Goal: Task Accomplishment & Management: Complete application form

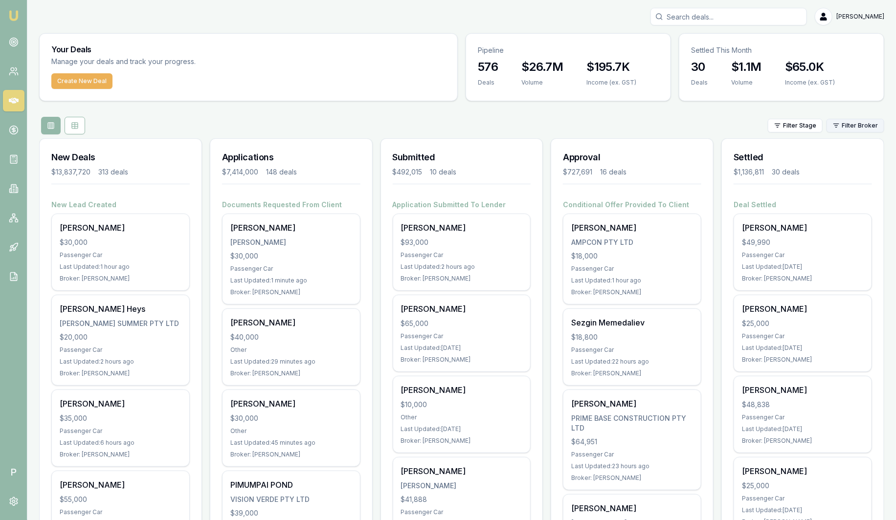
click at [853, 126] on html "Emu Broker P [PERSON_NAME] Toggle Menu Your Deals Manage your deals and track y…" at bounding box center [448, 260] width 896 height 520
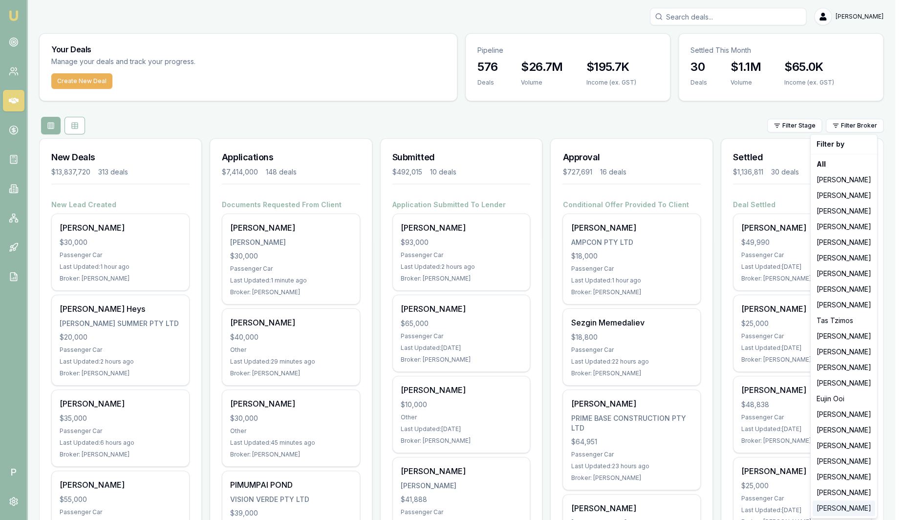
click at [851, 511] on div "[PERSON_NAME]" at bounding box center [844, 509] width 63 height 16
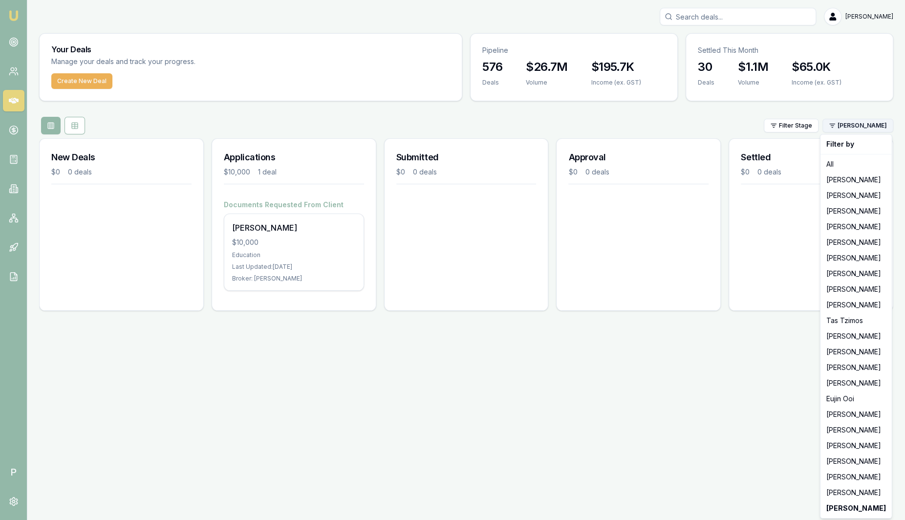
click at [886, 128] on html "Emu Broker P [PERSON_NAME] Toggle Menu Your Deals Manage your deals and track y…" at bounding box center [452, 260] width 905 height 520
click at [871, 194] on div "[PERSON_NAME]" at bounding box center [856, 196] width 67 height 16
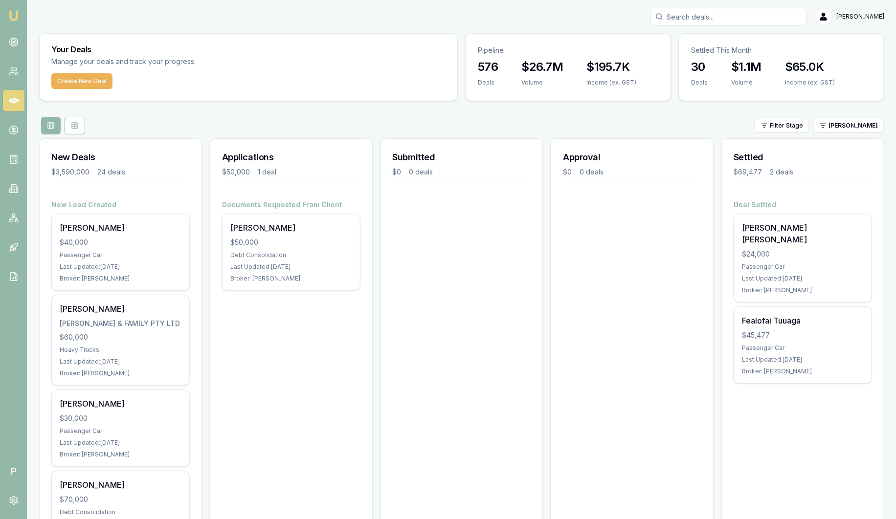
click at [18, 18] on img at bounding box center [14, 16] width 12 height 12
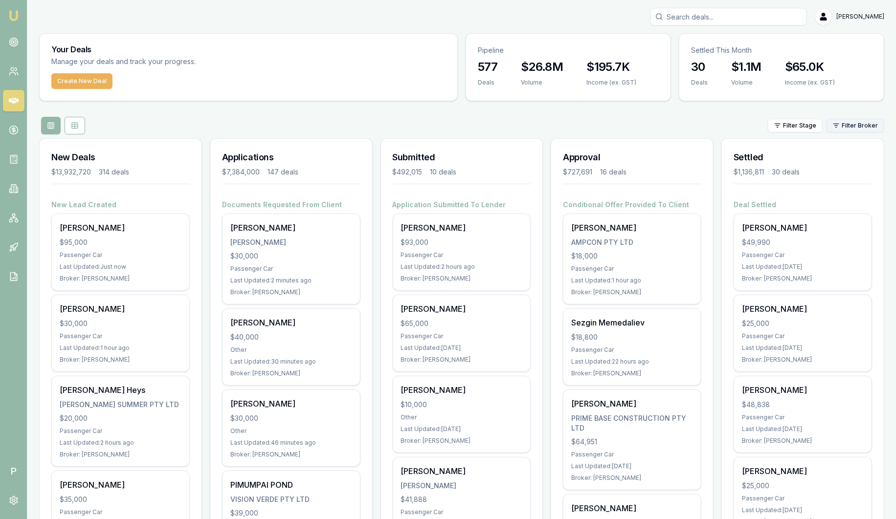
click at [850, 128] on html "Emu Broker P [PERSON_NAME] Toggle Menu Your Deals Manage your deals and track y…" at bounding box center [448, 259] width 896 height 519
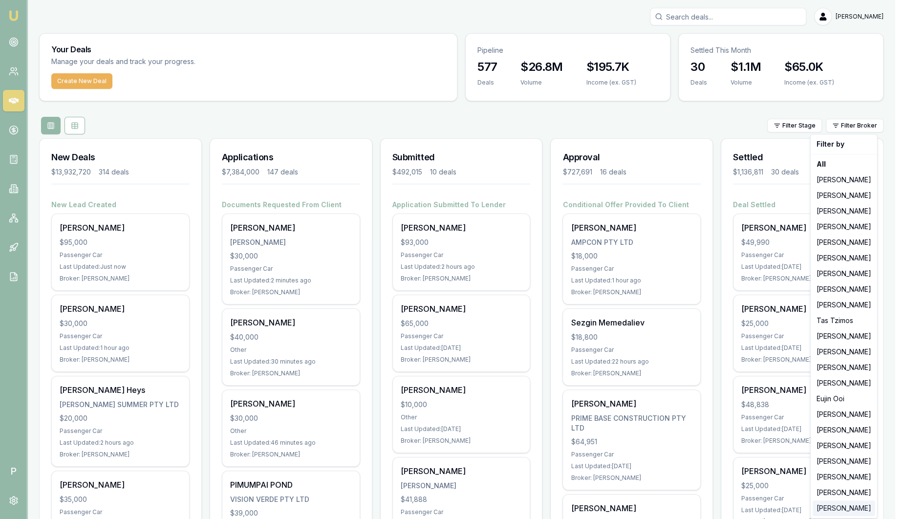
click at [841, 508] on div "[PERSON_NAME]" at bounding box center [844, 509] width 63 height 16
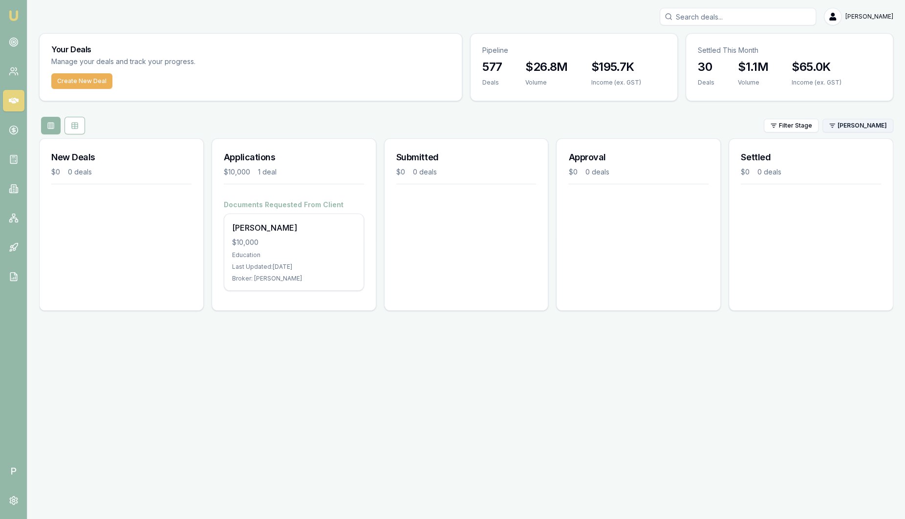
click at [854, 126] on html "Emu Broker P [PERSON_NAME] Toggle Menu Your Deals Manage your deals and track y…" at bounding box center [452, 259] width 905 height 519
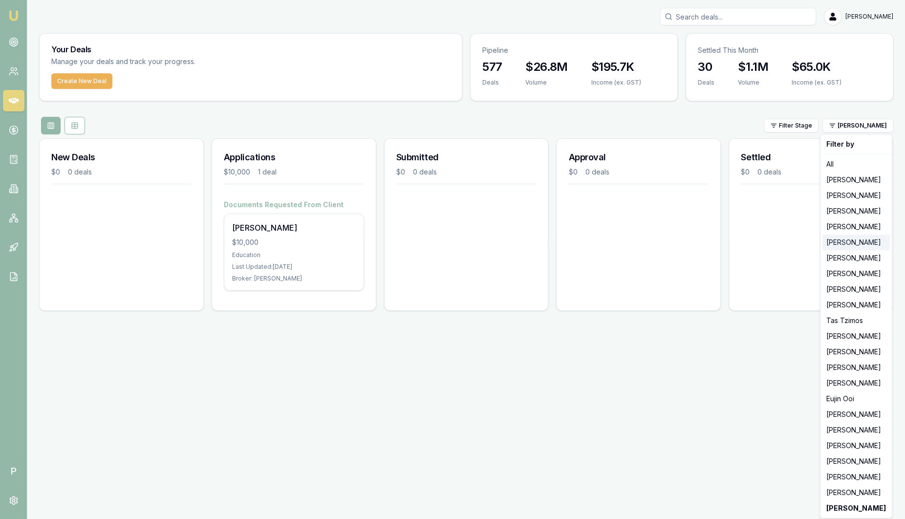
click at [864, 245] on div "[PERSON_NAME]" at bounding box center [856, 243] width 67 height 16
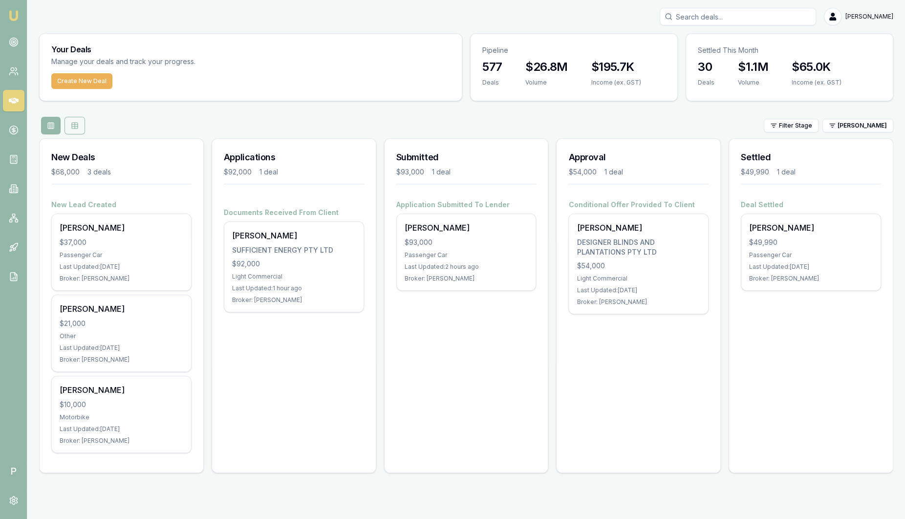
click at [79, 128] on button at bounding box center [75, 126] width 21 height 18
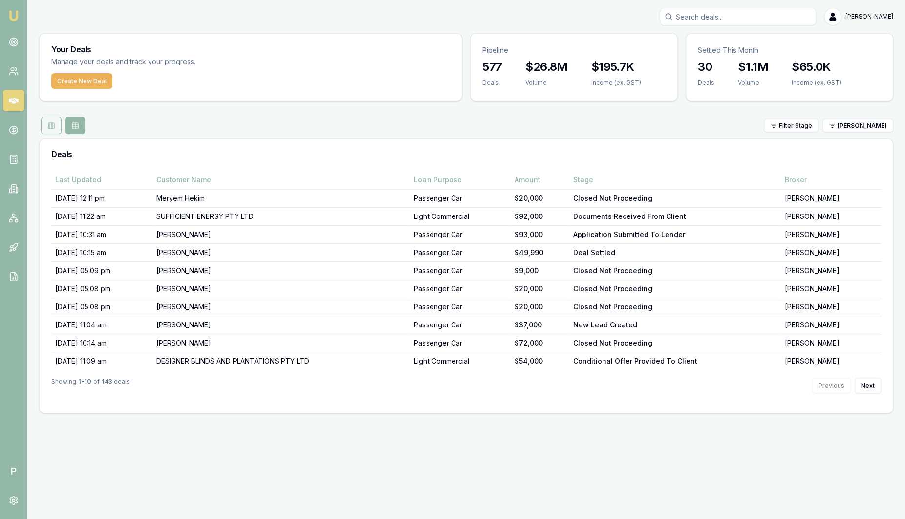
click at [48, 124] on icon at bounding box center [51, 126] width 8 height 8
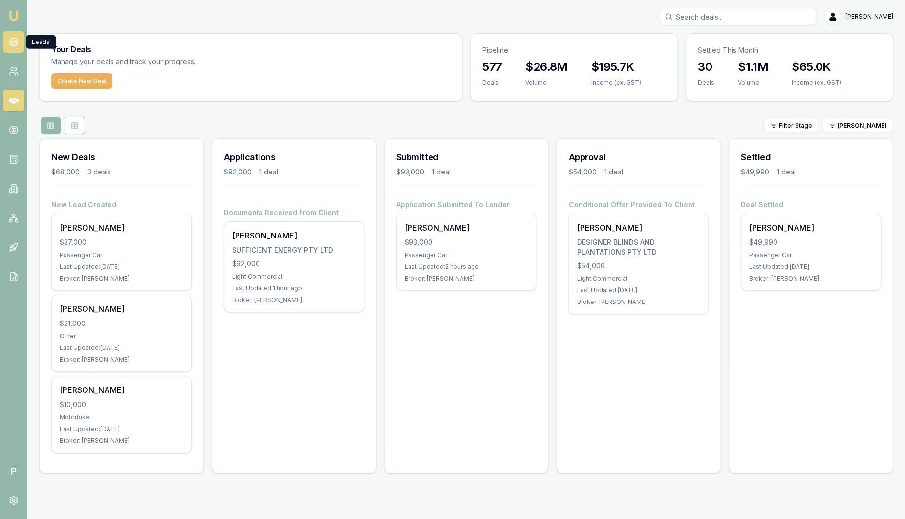
click at [16, 49] on link at bounding box center [14, 42] width 22 height 22
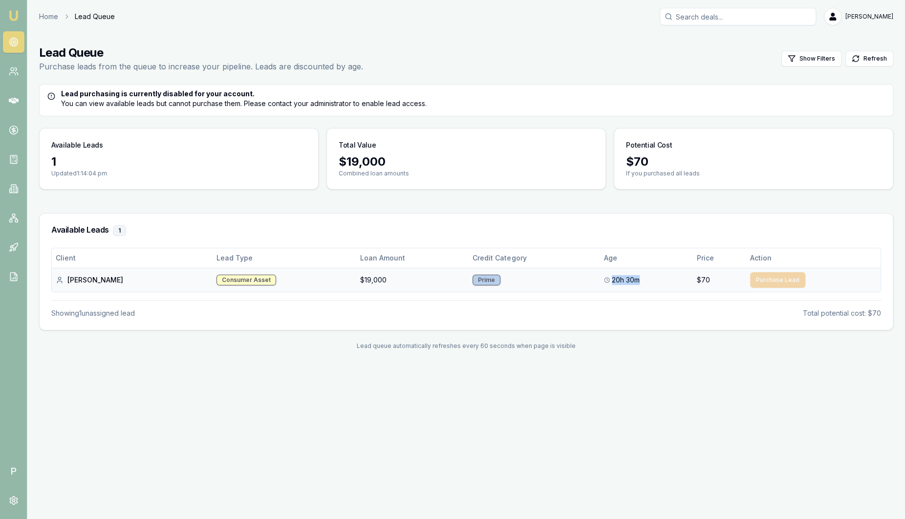
drag, startPoint x: 575, startPoint y: 280, endPoint x: 635, endPoint y: 274, distance: 59.5
click at [635, 274] on tr "[PERSON_NAME] Consumer Asset $19,000 Prime 20h 30m $70 Purchase Lead" at bounding box center [466, 280] width 829 height 24
drag, startPoint x: 635, startPoint y: 274, endPoint x: 647, endPoint y: 310, distance: 38.3
click at [647, 310] on div "Showing 1 unassigned lead Total potential cost: $70" at bounding box center [466, 309] width 830 height 18
click at [14, 131] on icon at bounding box center [14, 130] width 0 height 5
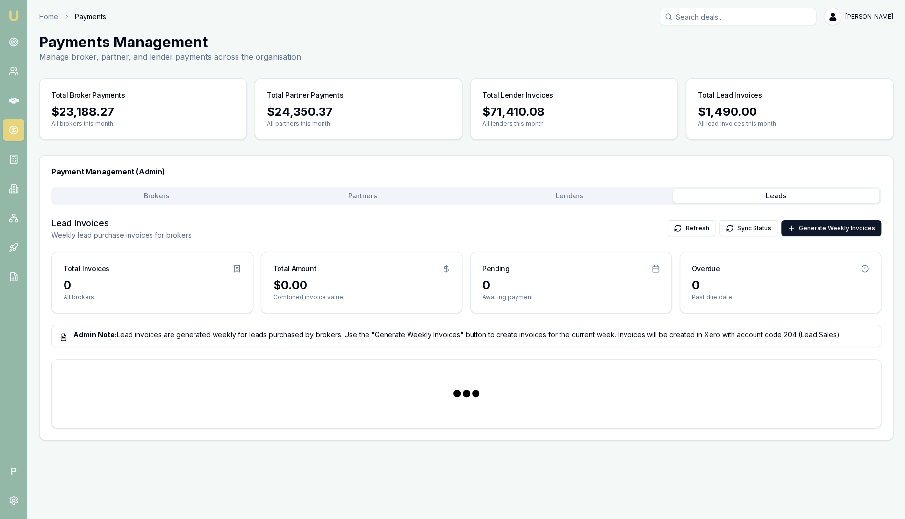
click at [776, 196] on button "Leads" at bounding box center [776, 196] width 207 height 14
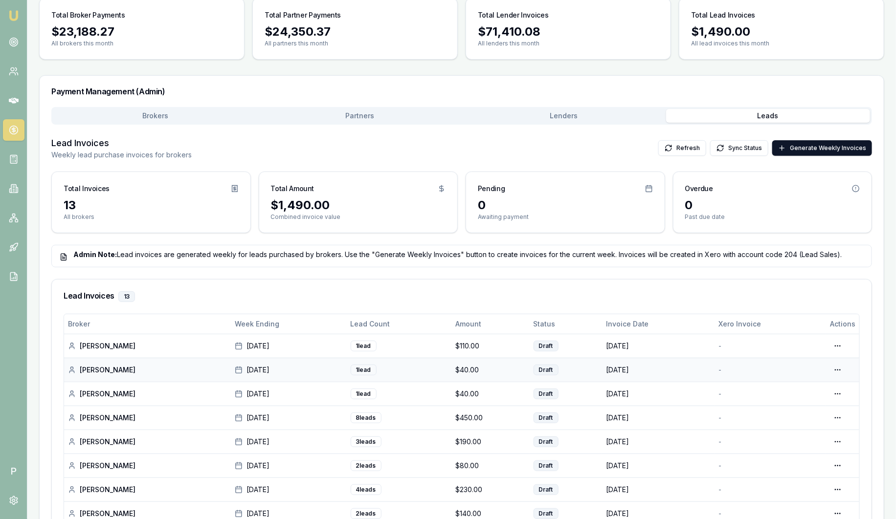
scroll to position [78, 0]
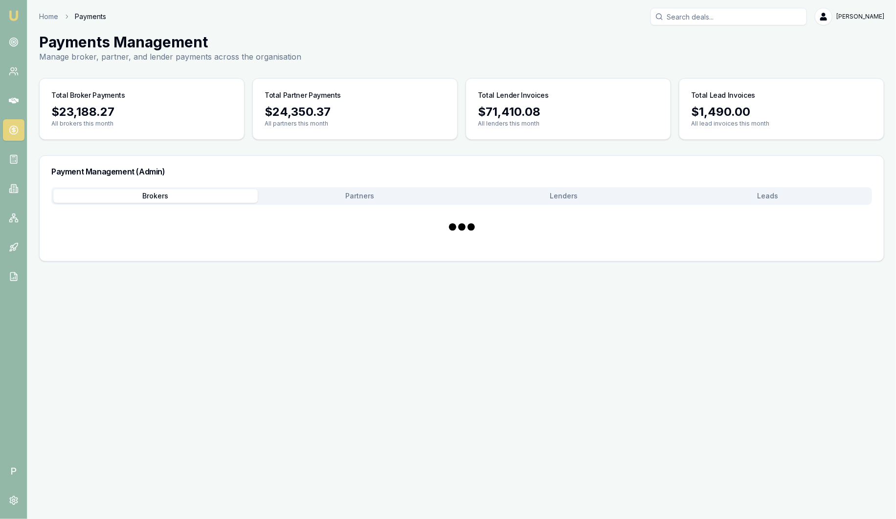
click at [131, 120] on main "Payments Management Manage broker, partner, and lender payments across the orga…" at bounding box center [461, 147] width 868 height 228
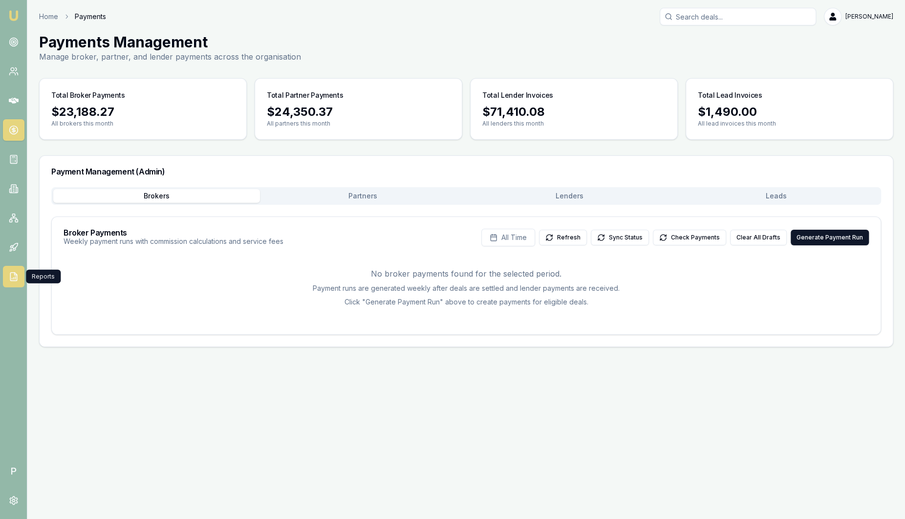
click at [16, 277] on icon at bounding box center [14, 277] width 10 height 10
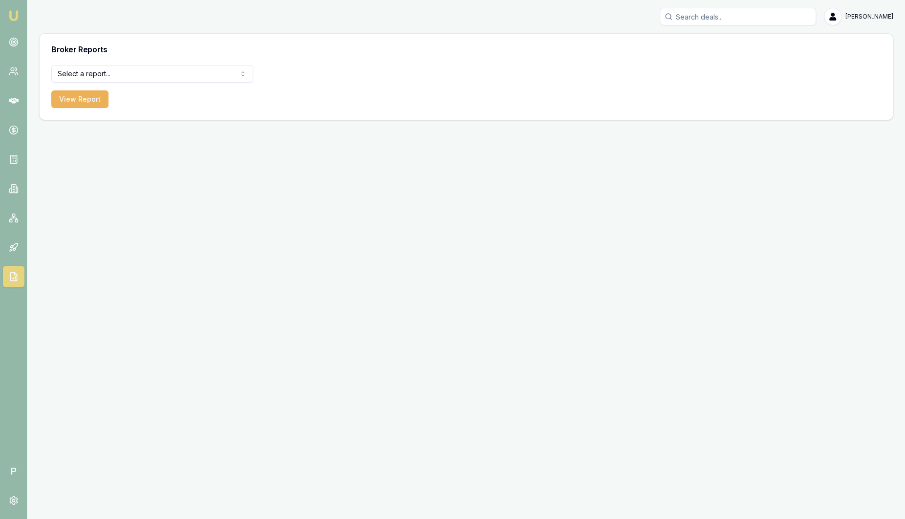
click at [145, 78] on html "Emu Broker P [PERSON_NAME] Toggle Menu Broker Reports Select a report... Equifa…" at bounding box center [452, 259] width 905 height 519
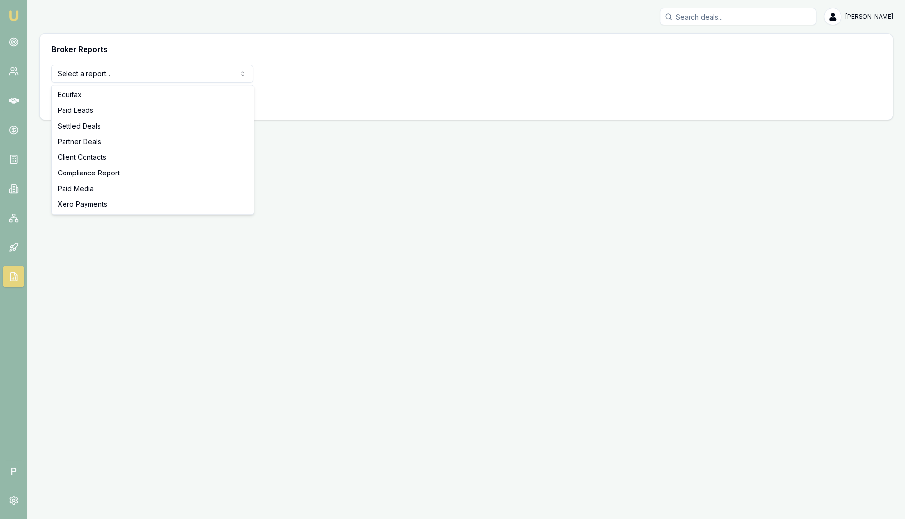
select select "settled-deals"
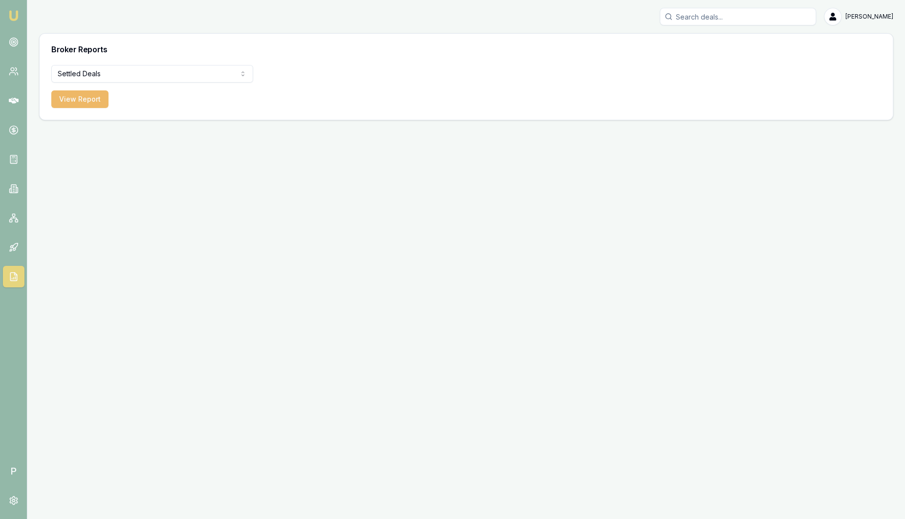
click at [83, 100] on button "View Report" at bounding box center [79, 99] width 57 height 18
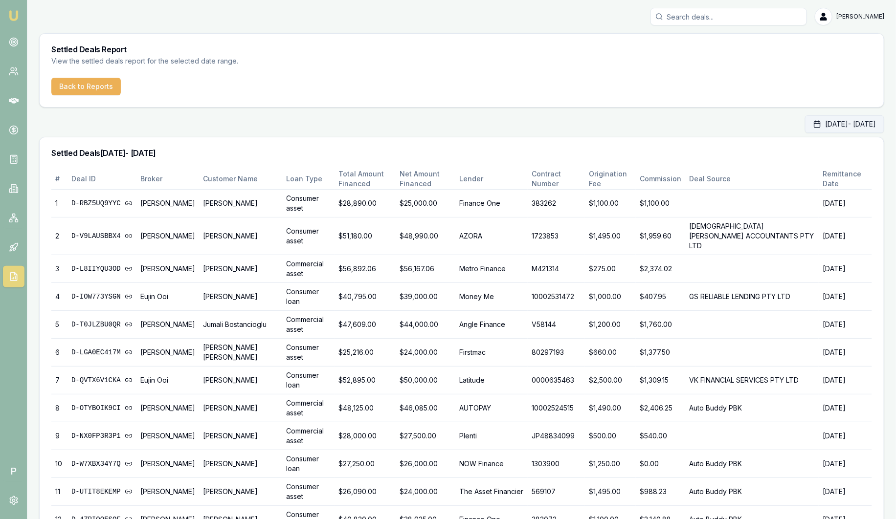
click at [805, 126] on button "[DATE] - [DATE]" at bounding box center [844, 124] width 79 height 18
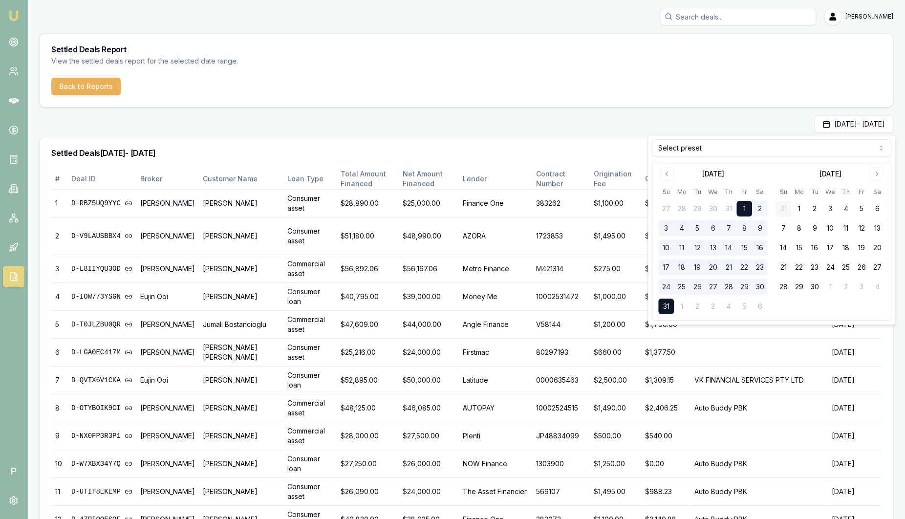
click at [748, 151] on html "Emu Broker P [PERSON_NAME] Toggle Menu Settled Deals Report View the settled de…" at bounding box center [452, 259] width 905 height 519
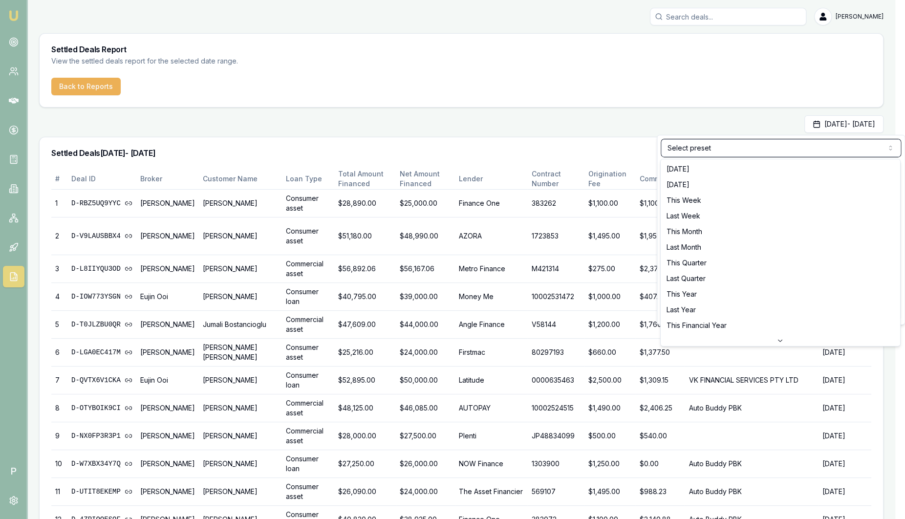
click at [531, 125] on html "Emu Broker P [PERSON_NAME] Toggle Menu Settled Deals Report View the settled de…" at bounding box center [452, 259] width 905 height 519
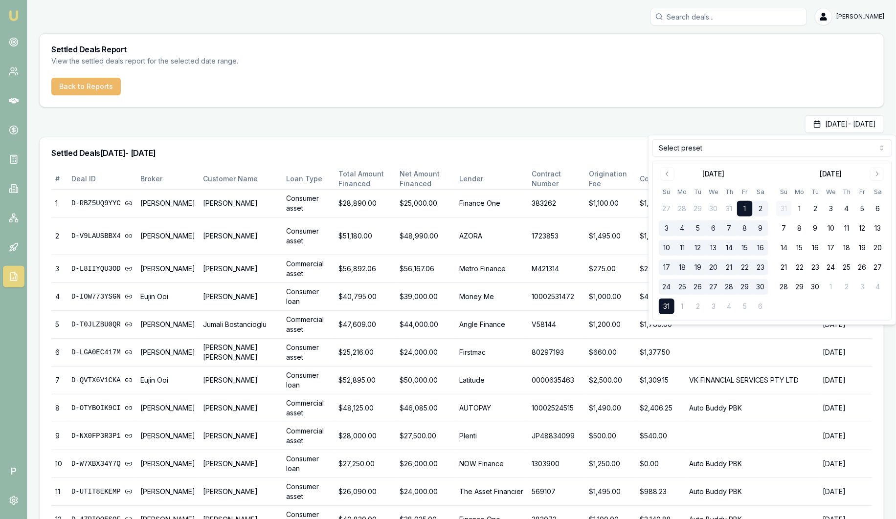
click at [117, 90] on button "Back to Reports" at bounding box center [85, 87] width 69 height 18
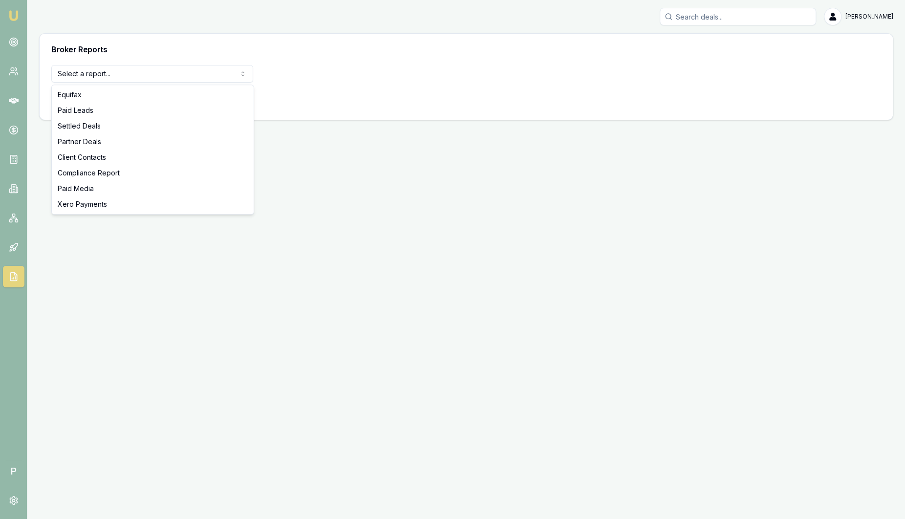
click at [121, 74] on html "Emu Broker P [PERSON_NAME] Toggle Menu Broker Reports Select a report... Equifa…" at bounding box center [452, 259] width 905 height 519
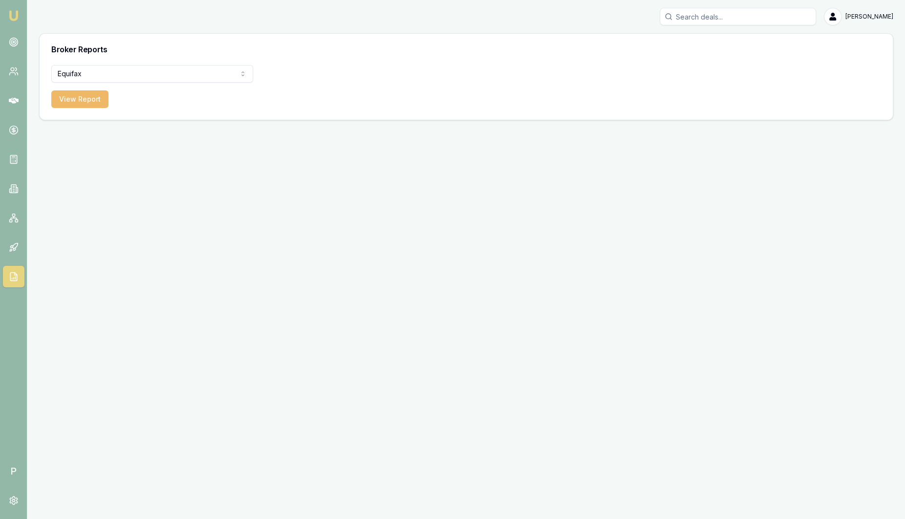
click at [98, 101] on button "View Report" at bounding box center [79, 99] width 57 height 18
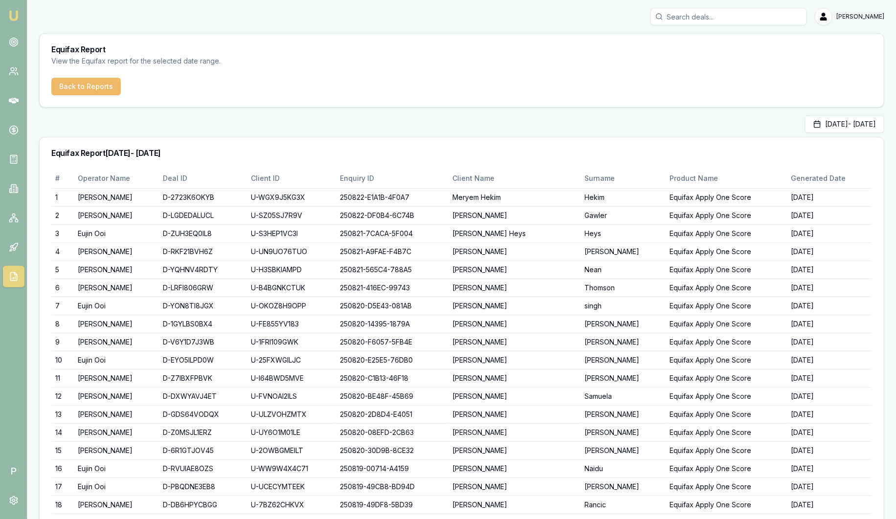
click at [96, 86] on button "Back to Reports" at bounding box center [85, 87] width 69 height 18
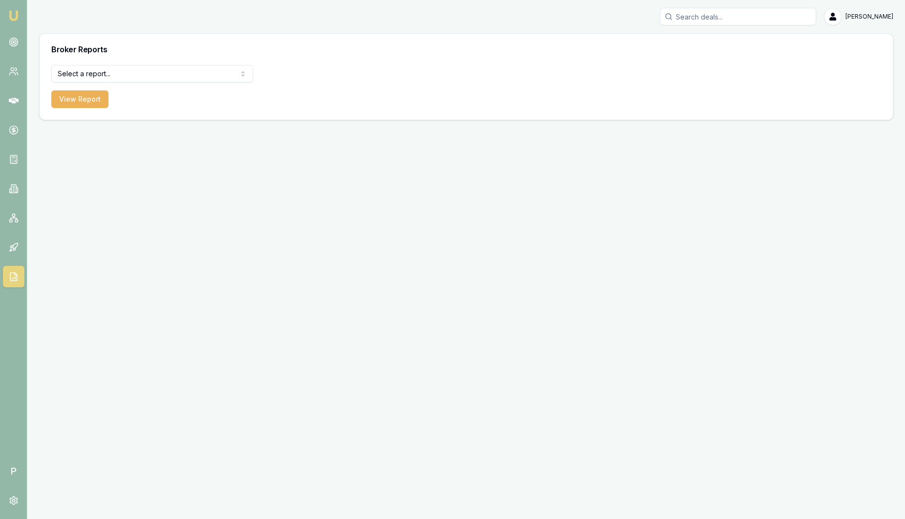
click at [106, 73] on html "Emu Broker P [PERSON_NAME] Toggle Menu Broker Reports Select a report... Equifa…" at bounding box center [452, 259] width 905 height 519
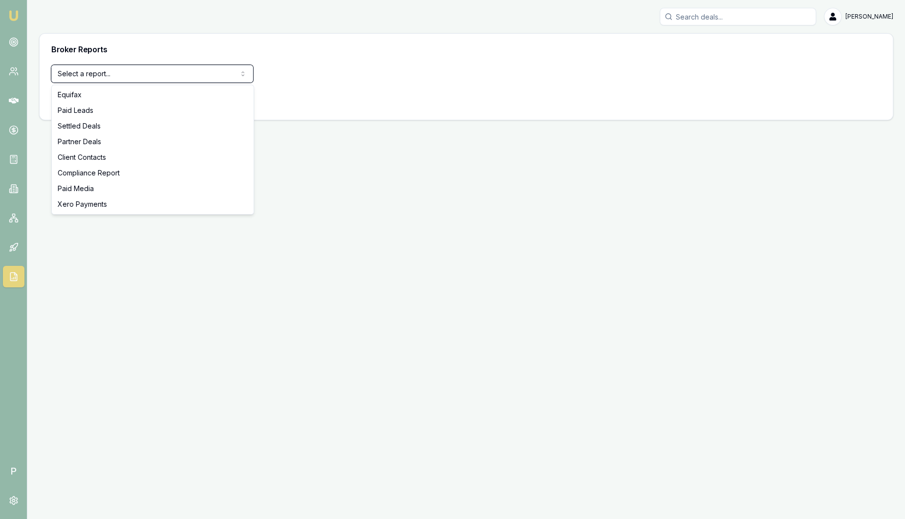
click at [382, 68] on html "Emu Broker P [PERSON_NAME] Toggle Menu Broker Reports Select a report... Equifa…" at bounding box center [452, 259] width 905 height 519
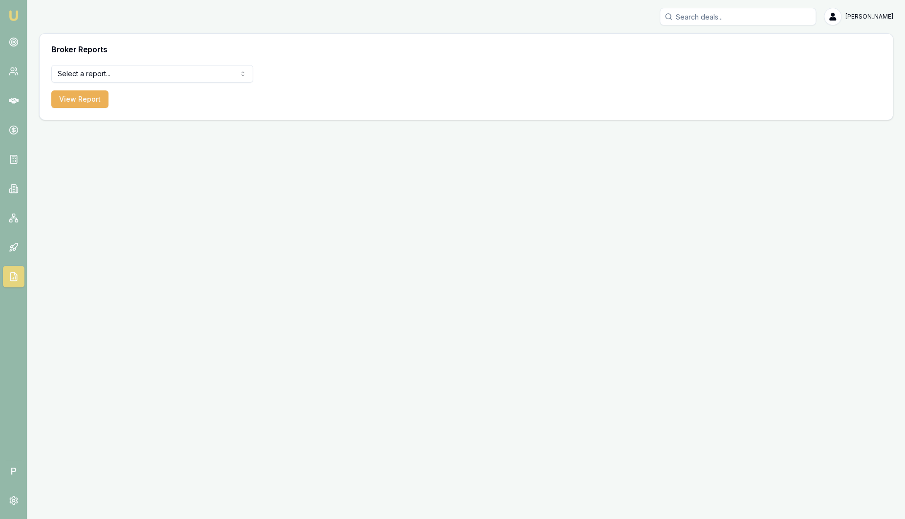
click at [148, 72] on html "Emu Broker P [PERSON_NAME] Toggle Menu Broker Reports Select a report... Equifa…" at bounding box center [452, 259] width 905 height 519
click at [377, 86] on html "Emu Broker P [PERSON_NAME] Toggle Menu Broker Reports Select a report... Equifa…" at bounding box center [452, 259] width 905 height 519
click at [15, 246] on icon at bounding box center [14, 248] width 10 height 10
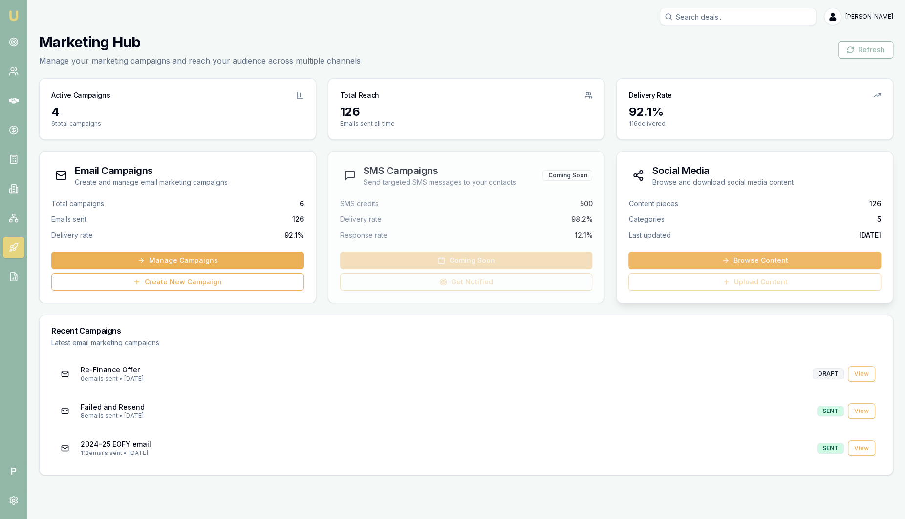
click at [737, 261] on link "Browse Content" at bounding box center [755, 261] width 253 height 18
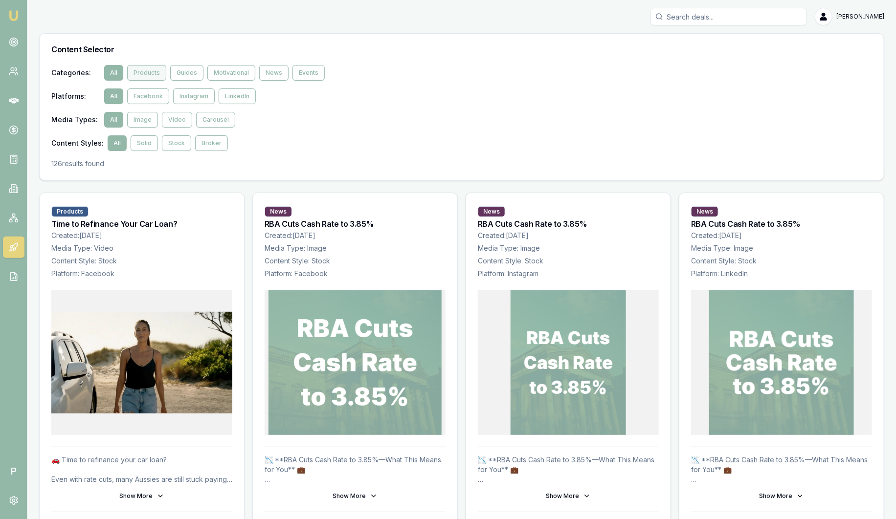
click at [141, 75] on button "Products" at bounding box center [146, 73] width 39 height 16
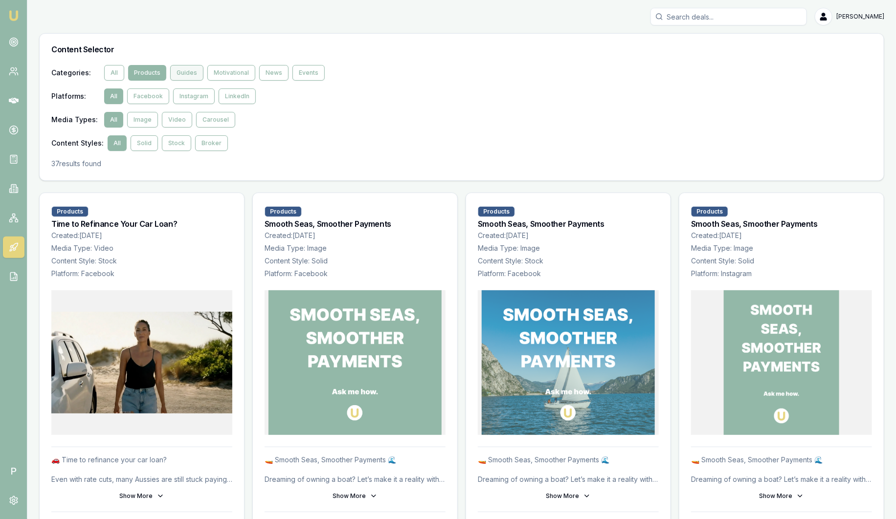
click at [195, 71] on button "Guides" at bounding box center [186, 73] width 33 height 16
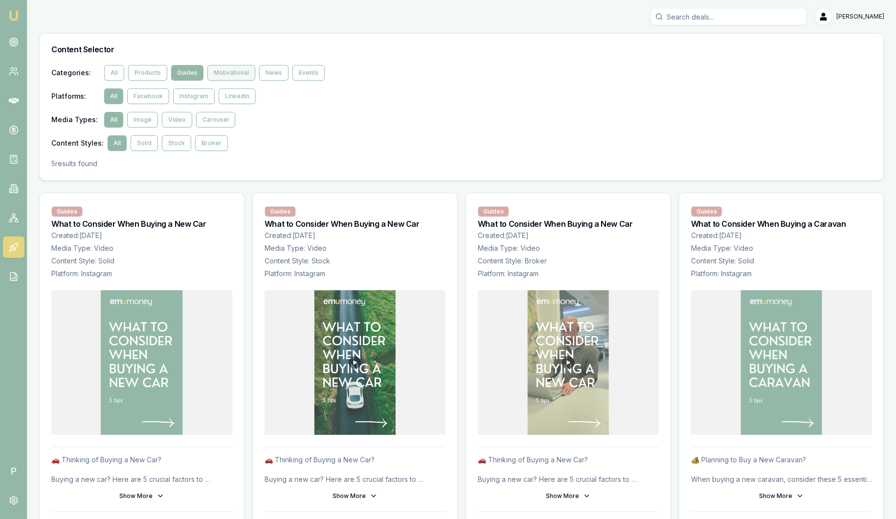
click at [225, 75] on button "Motivational" at bounding box center [231, 73] width 48 height 16
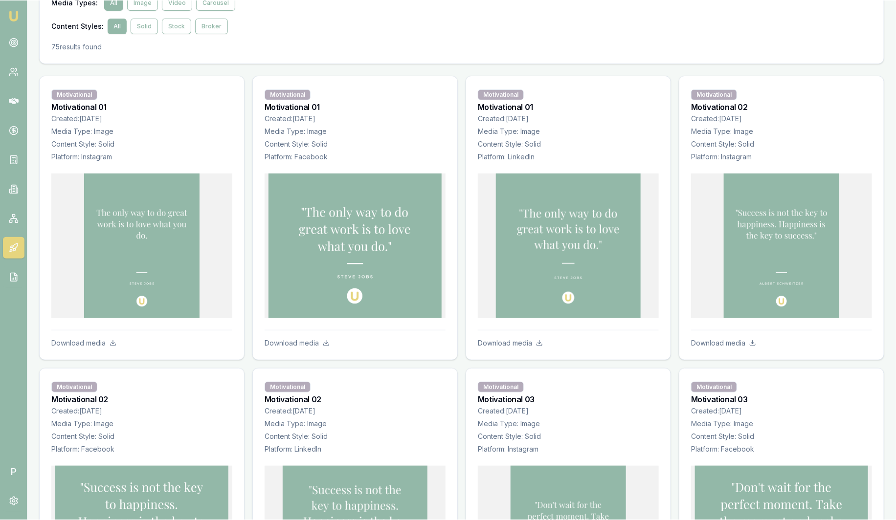
scroll to position [122, 0]
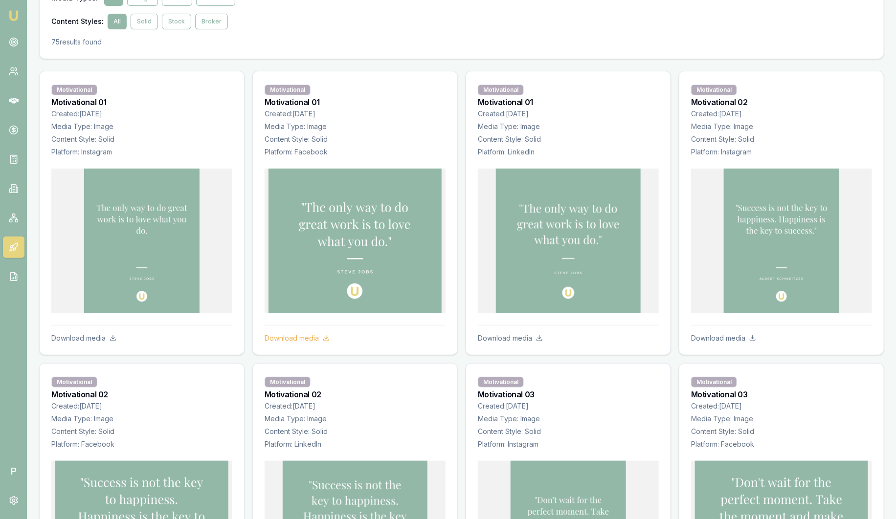
click at [292, 336] on p "Download media" at bounding box center [355, 338] width 181 height 10
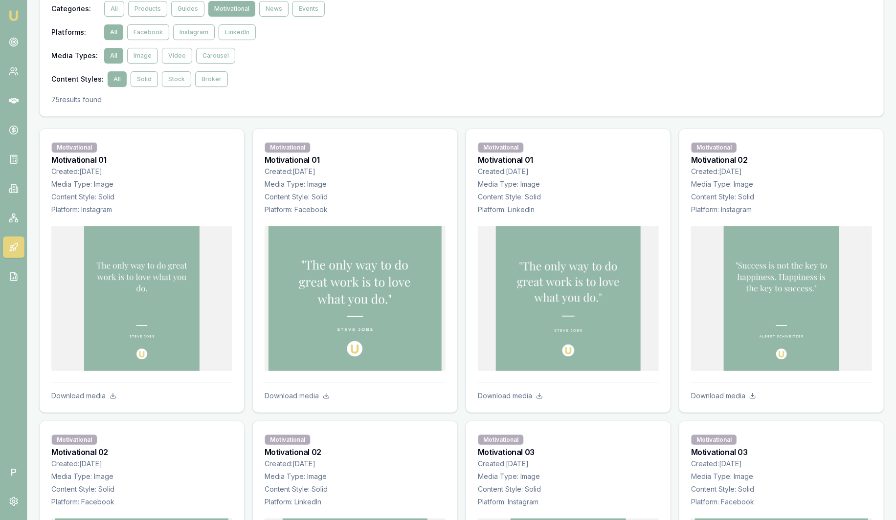
scroll to position [0, 0]
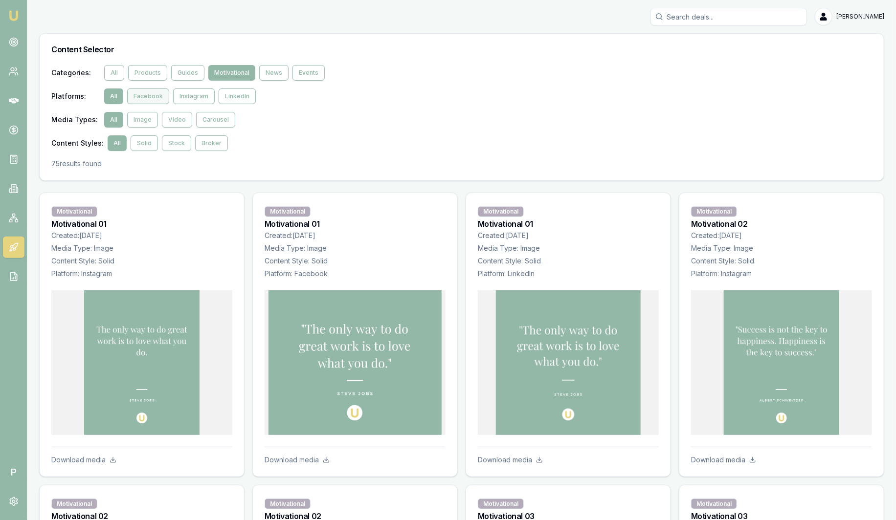
click at [148, 100] on button "Facebook" at bounding box center [148, 96] width 42 height 16
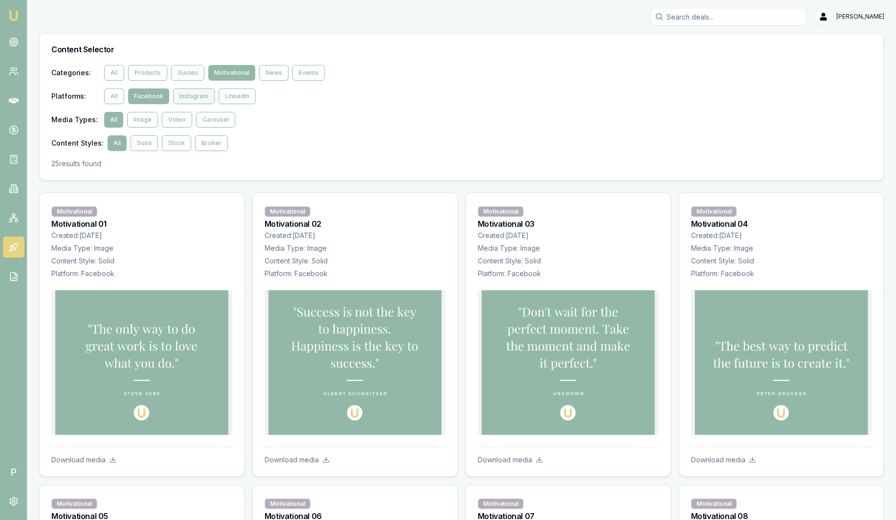
click at [187, 98] on button "Instagram" at bounding box center [194, 96] width 42 height 16
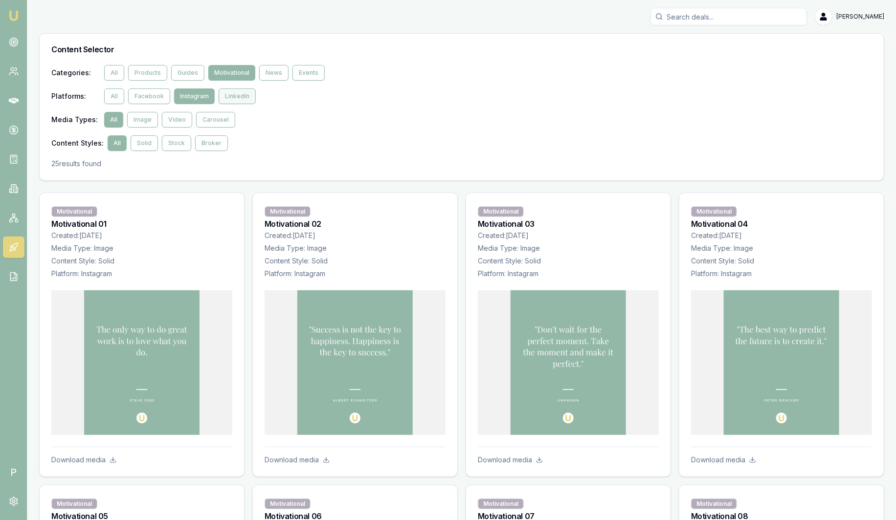
click at [232, 100] on button "LinkedIn" at bounding box center [237, 96] width 37 height 16
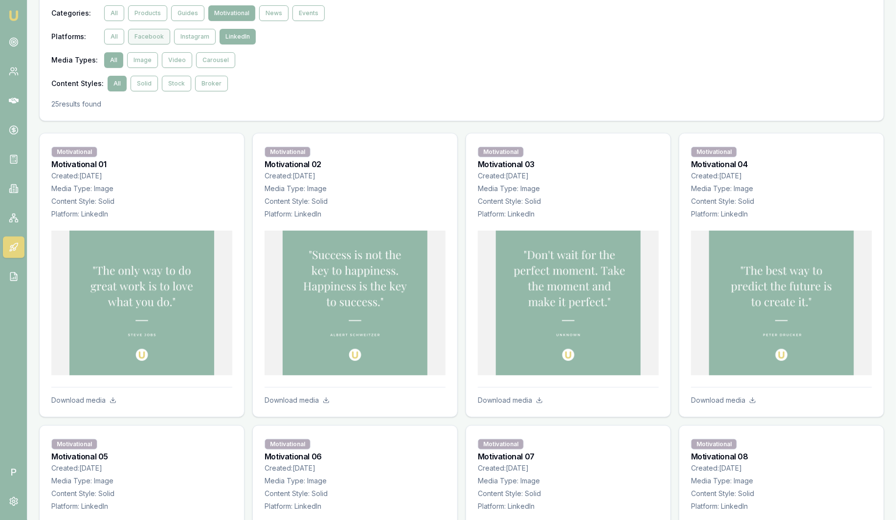
scroll to position [61, 0]
click at [121, 16] on button "All" at bounding box center [114, 12] width 20 height 16
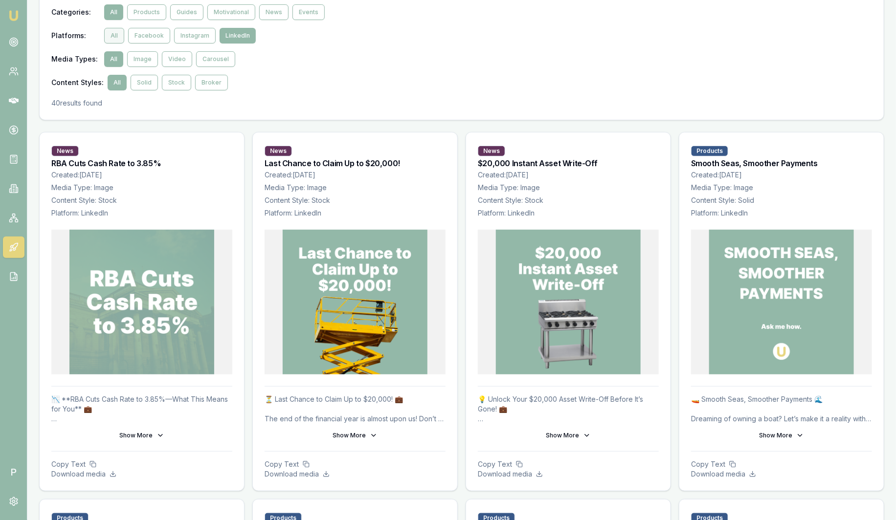
click at [119, 38] on button "All" at bounding box center [114, 36] width 20 height 16
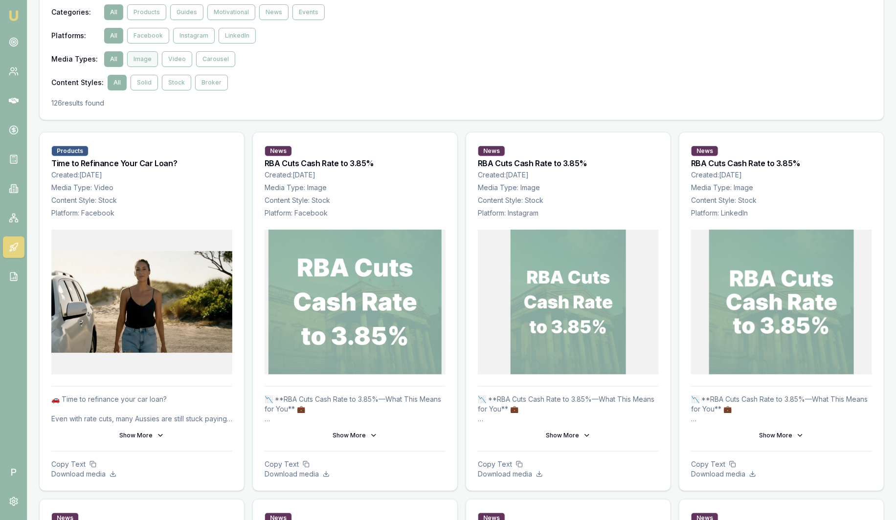
click at [146, 61] on button "Image" at bounding box center [142, 59] width 31 height 16
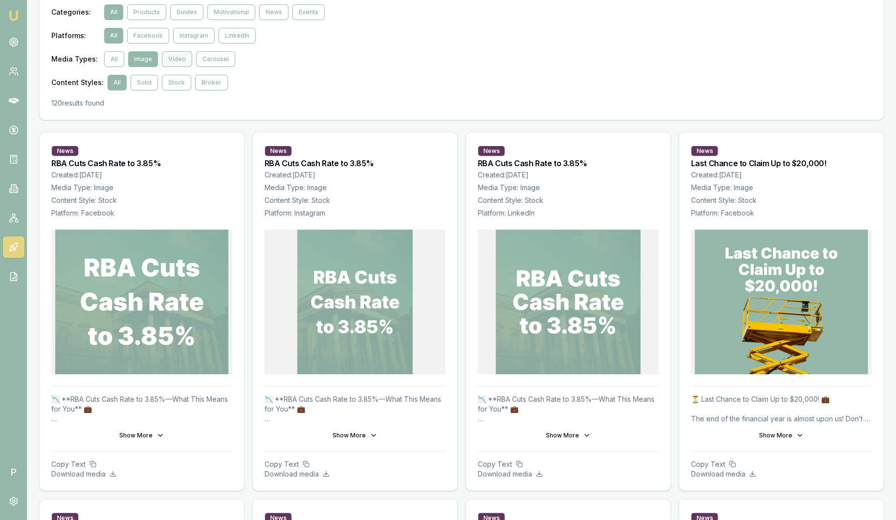
click at [178, 60] on button "Video" at bounding box center [177, 59] width 30 height 16
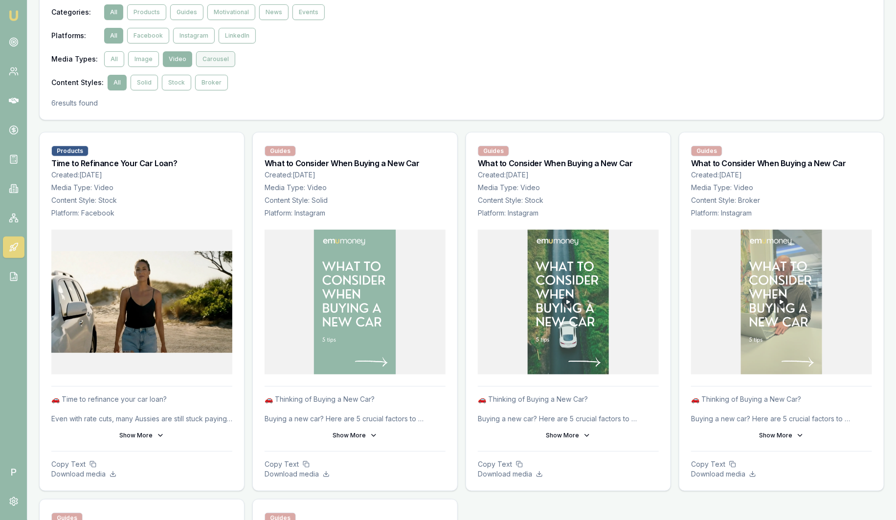
click at [218, 60] on button "Carousel" at bounding box center [215, 59] width 39 height 16
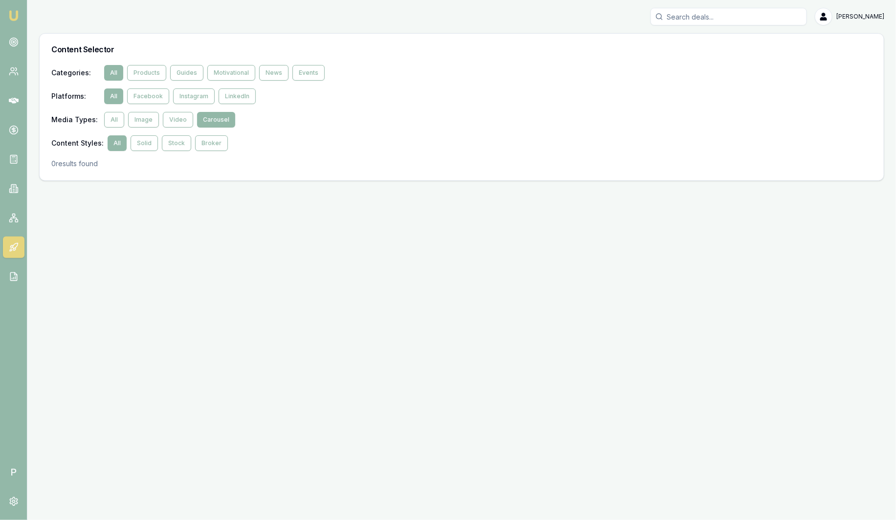
scroll to position [0, 0]
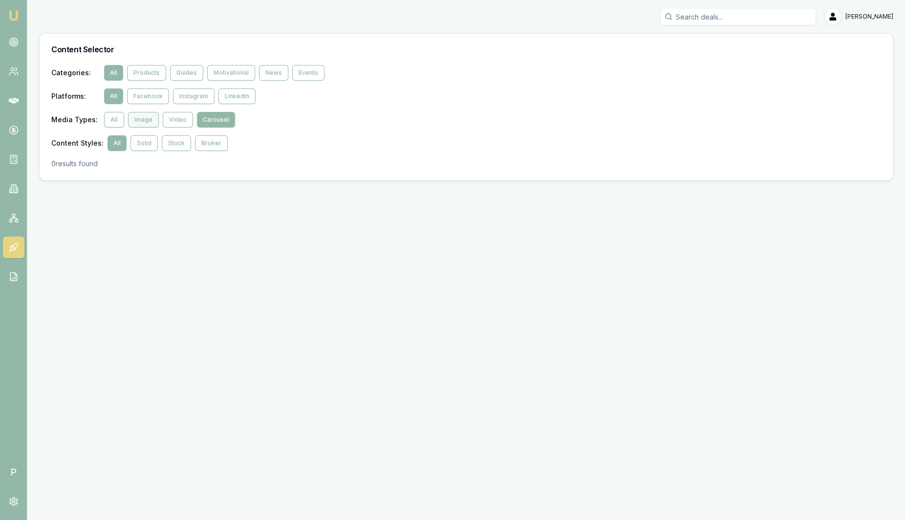
click at [148, 118] on button "Image" at bounding box center [143, 120] width 31 height 16
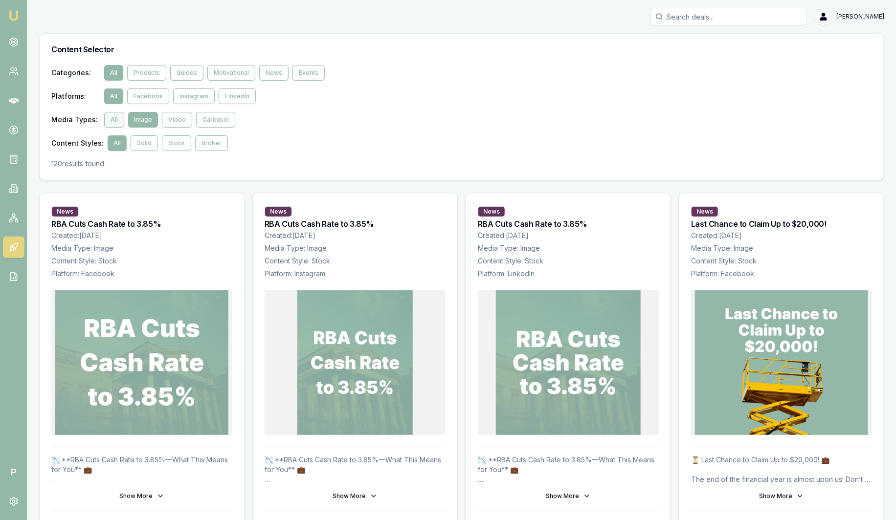
click at [118, 119] on button "All" at bounding box center [114, 120] width 20 height 16
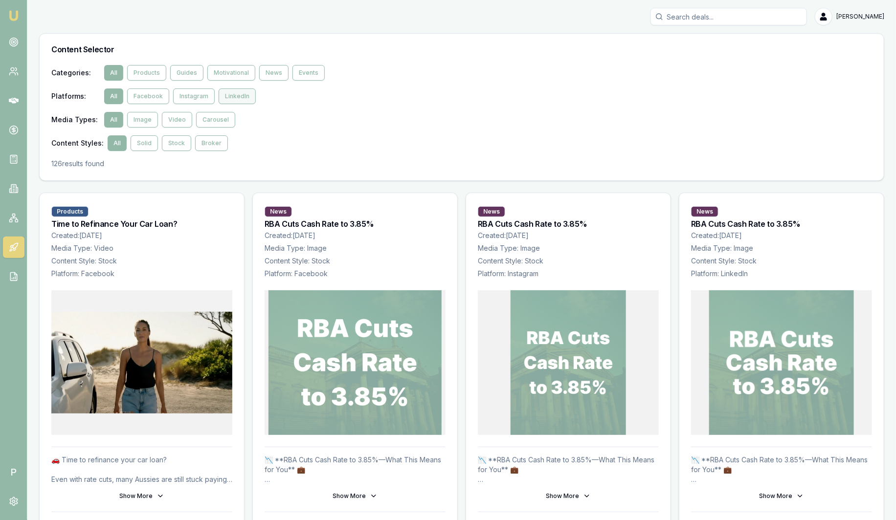
click at [230, 95] on button "LinkedIn" at bounding box center [237, 96] width 37 height 16
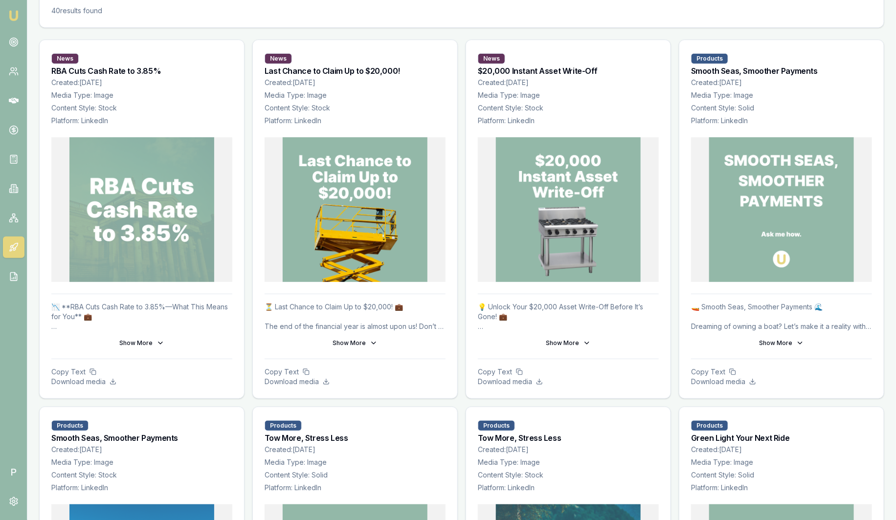
scroll to position [183, 0]
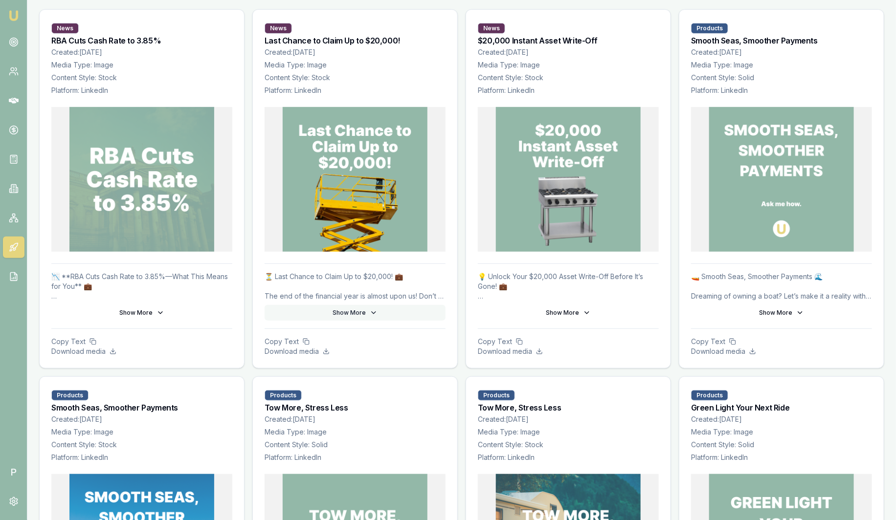
click at [368, 310] on button "Show More" at bounding box center [355, 313] width 181 height 16
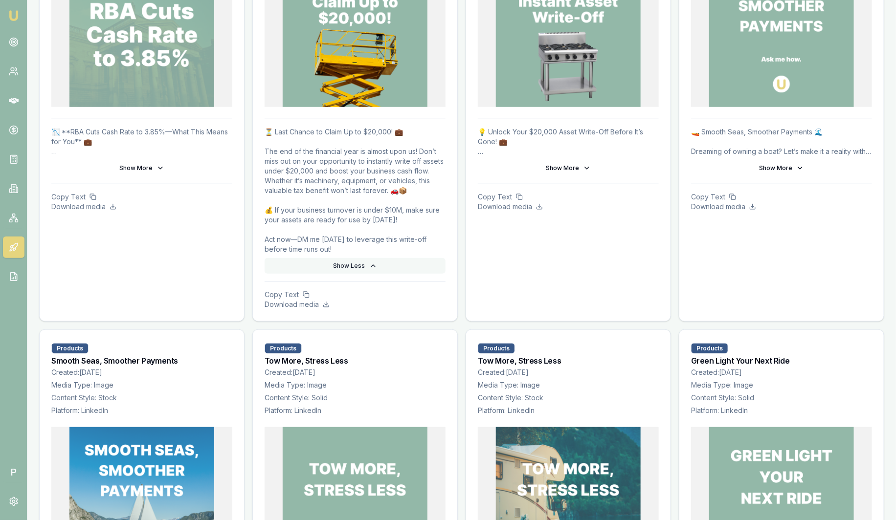
scroll to position [367, 0]
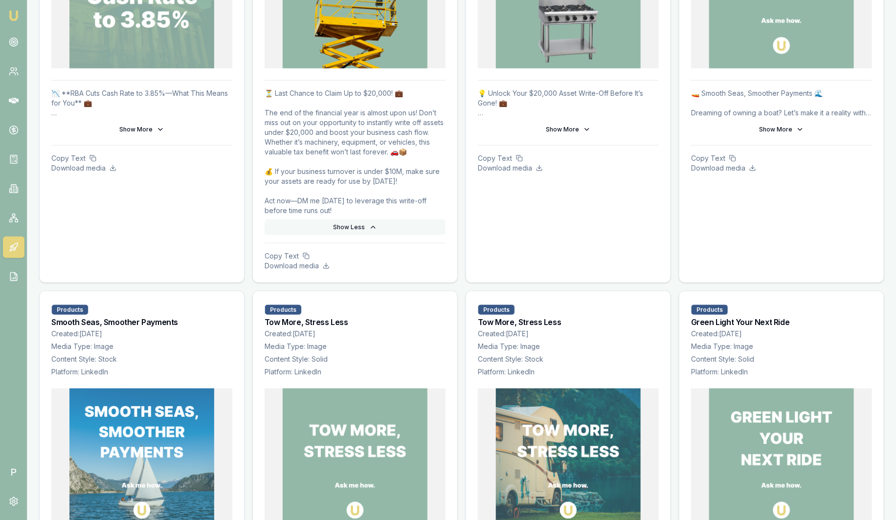
drag, startPoint x: 316, startPoint y: 209, endPoint x: 263, endPoint y: 113, distance: 109.9
click at [263, 113] on div "⏳ Last Chance to Claim Up to $20,000! 💼 The end of the financial year is almost…" at bounding box center [355, 181] width 204 height 202
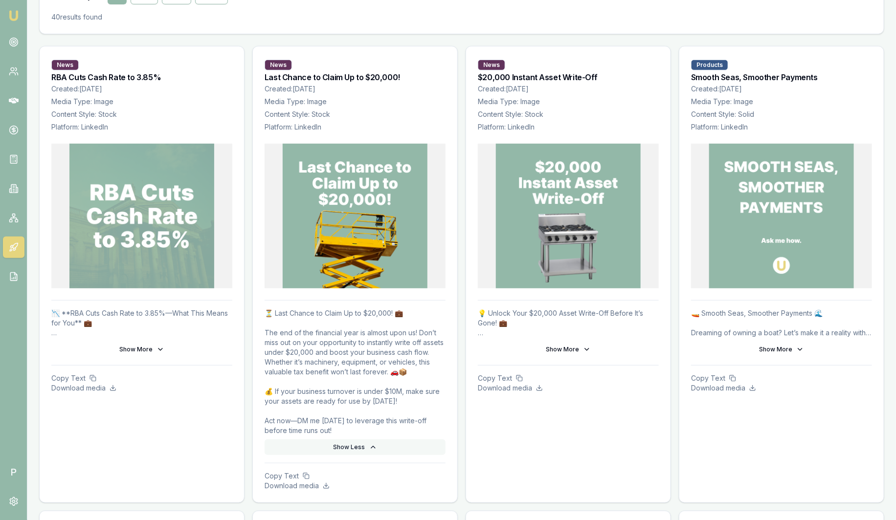
scroll to position [122, 0]
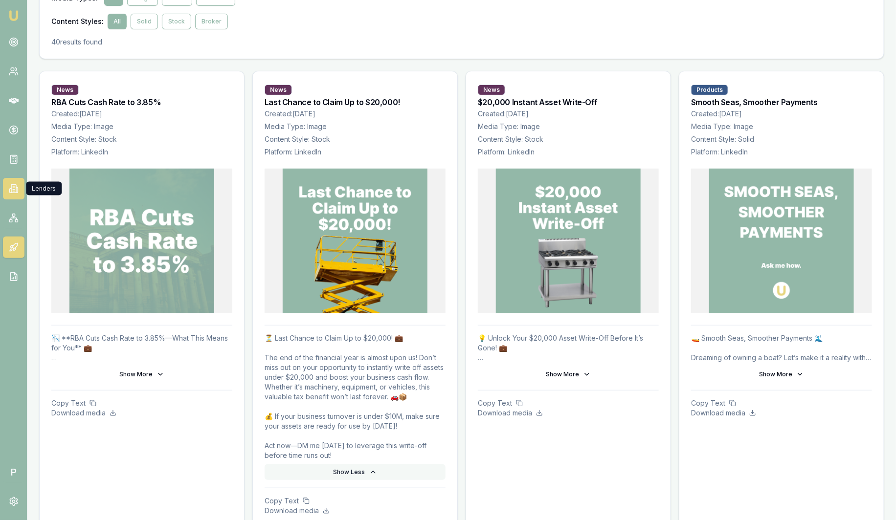
click at [16, 188] on icon at bounding box center [16, 190] width 1 height 5
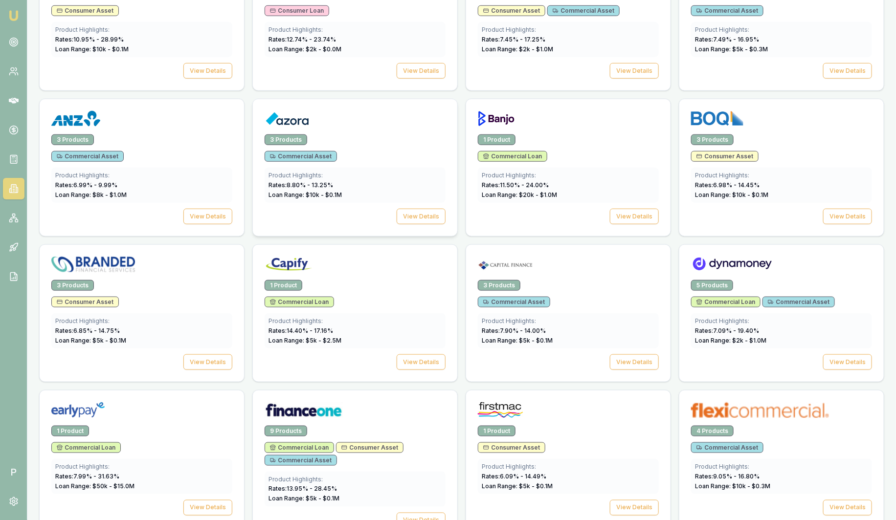
scroll to position [488, 0]
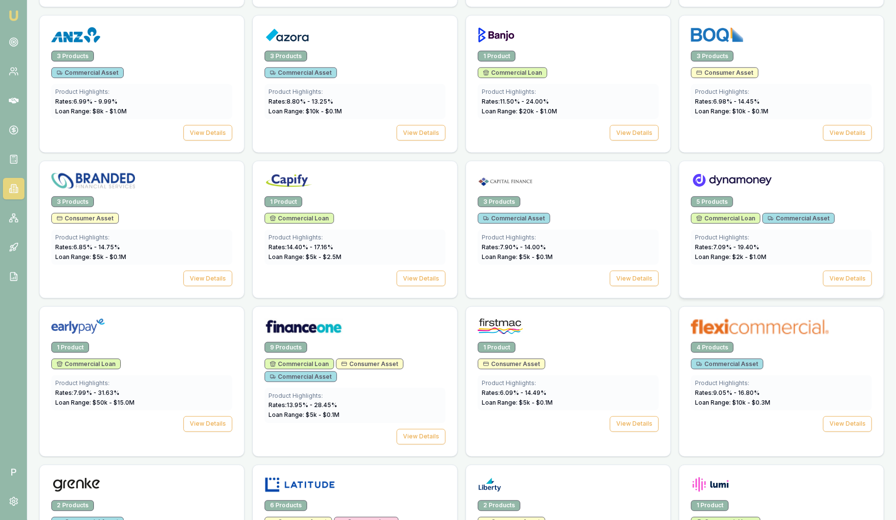
click at [739, 187] on div at bounding box center [781, 183] width 181 height 20
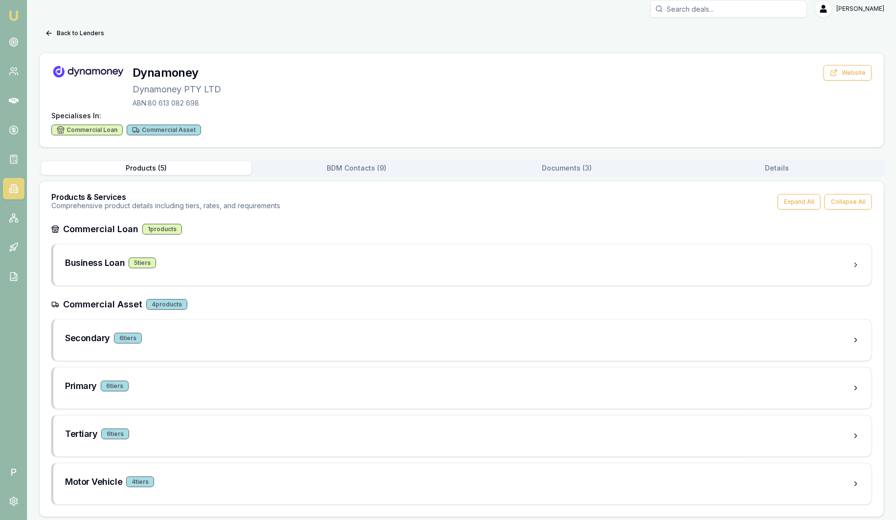
scroll to position [11, 0]
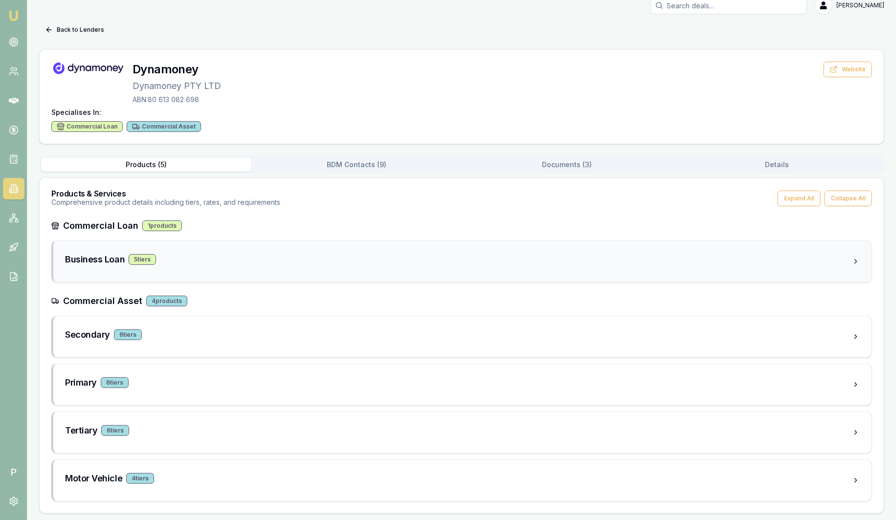
click at [245, 259] on div "Business Loan 5 tier s" at bounding box center [458, 260] width 787 height 14
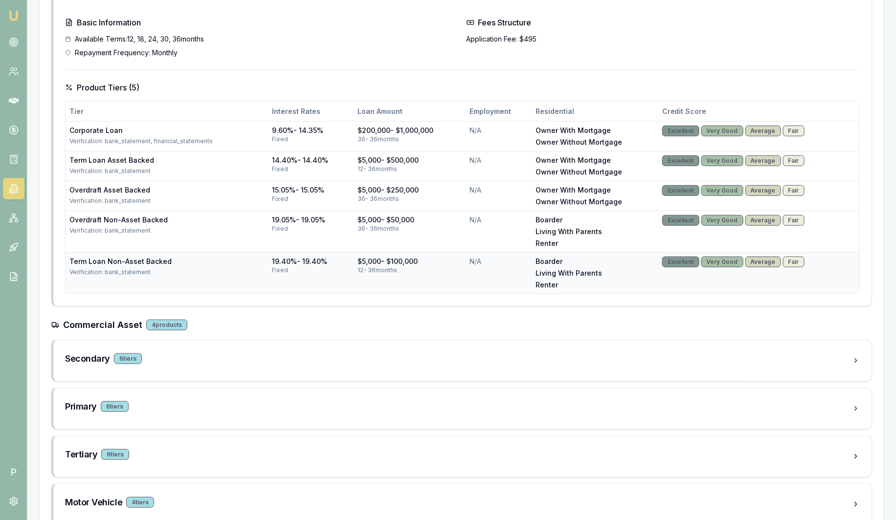
scroll to position [300, 0]
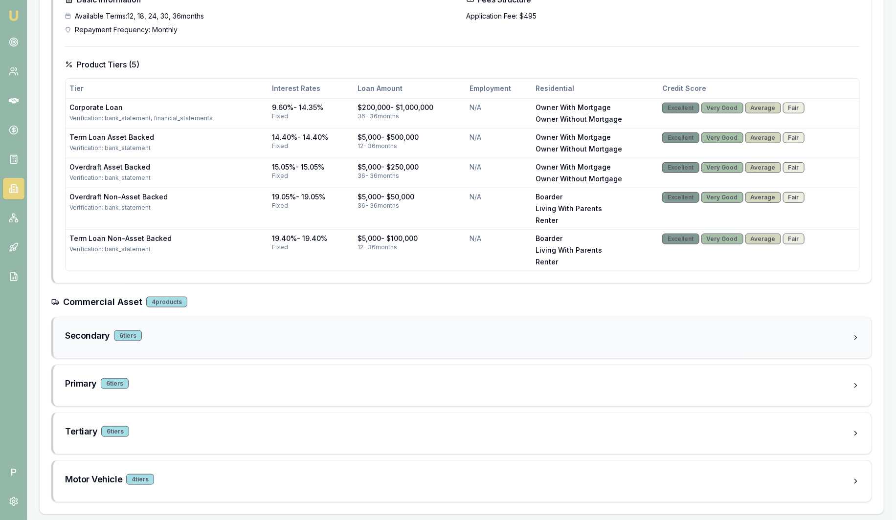
click at [220, 336] on div "Secondary 6 tier s" at bounding box center [458, 336] width 787 height 14
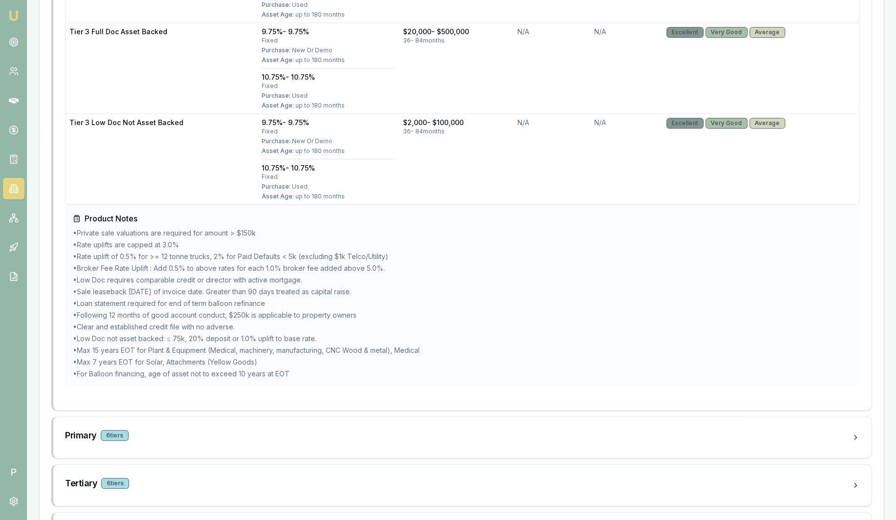
scroll to position [1155, 0]
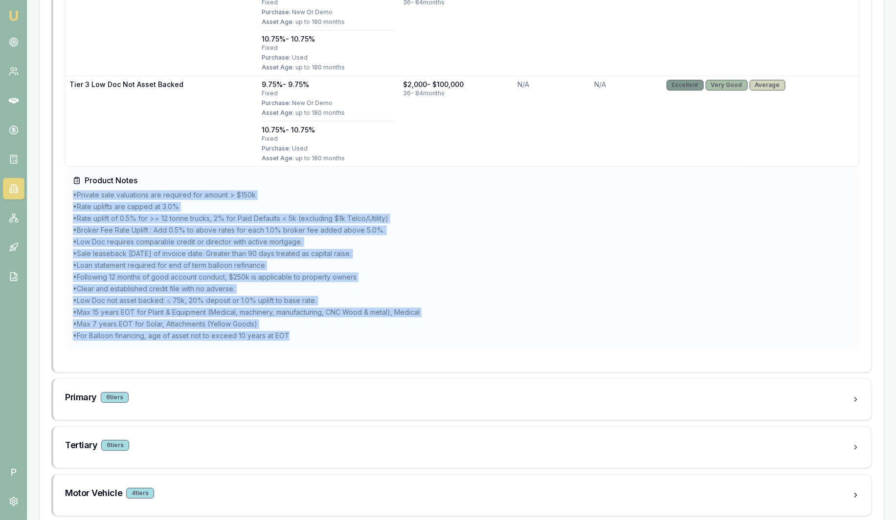
drag, startPoint x: 294, startPoint y: 330, endPoint x: 64, endPoint y: 188, distance: 270.7
click at [492, 237] on li "• Low Doc requires comparable credit or director with active mortgage." at bounding box center [462, 242] width 779 height 10
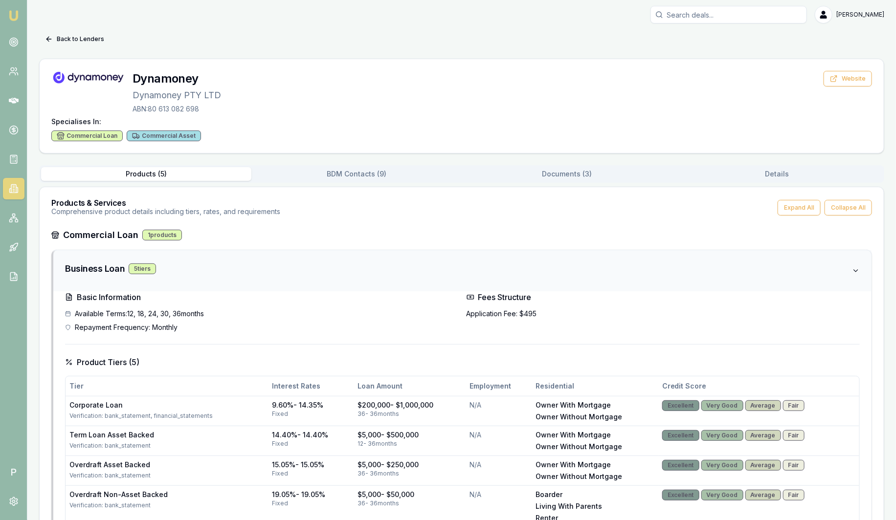
scroll to position [0, 0]
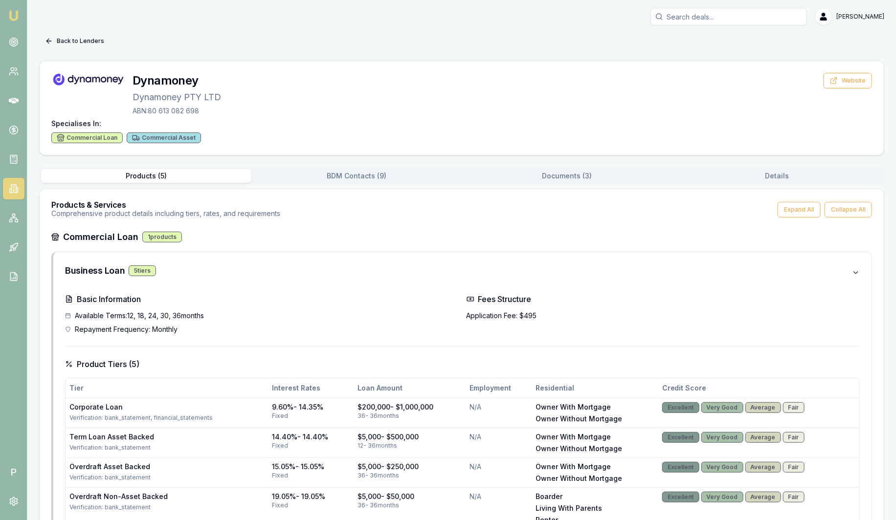
click at [74, 37] on button "Back to Lenders" at bounding box center [74, 41] width 71 height 16
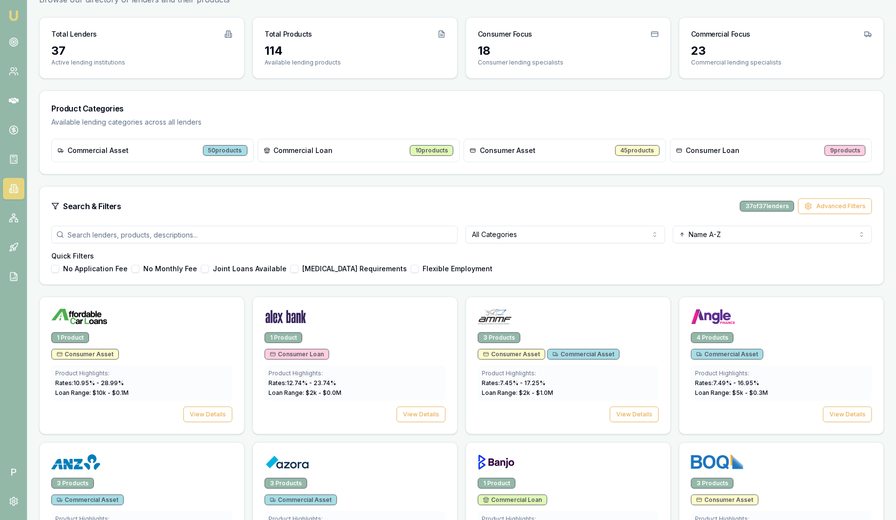
scroll to position [61, 0]
click at [18, 16] on img at bounding box center [14, 16] width 12 height 12
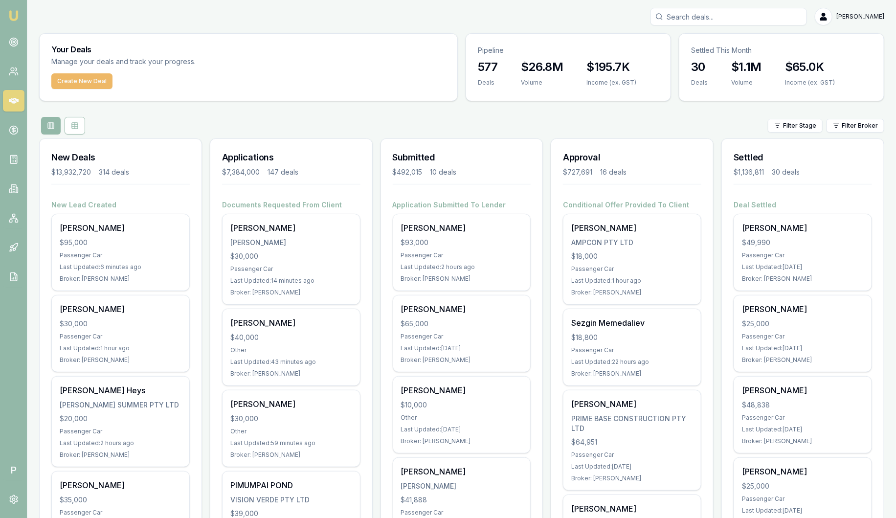
click at [84, 83] on button "Create New Deal" at bounding box center [81, 81] width 61 height 16
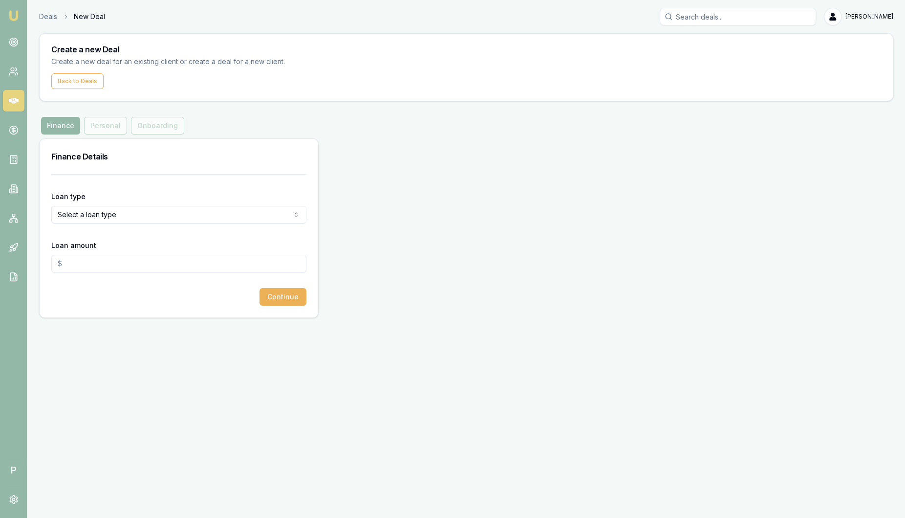
click at [78, 217] on html "Emu Broker P Deals New Deal [PERSON_NAME] Toggle Menu Create a new Deal Create …" at bounding box center [452, 259] width 905 height 518
select select "CONSUMER_ASSET"
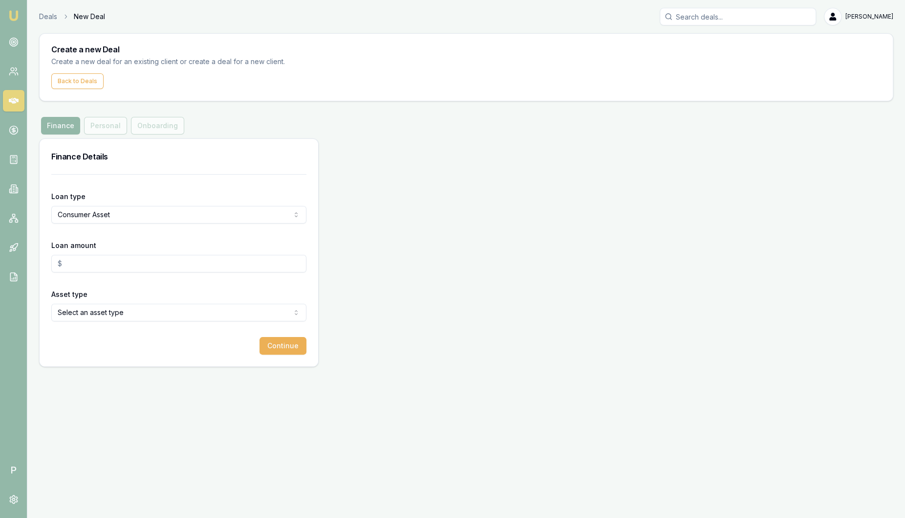
click at [89, 265] on input "Loan amount" at bounding box center [178, 264] width 255 height 18
type input "$50,000.00"
click at [148, 314] on html "Emu Broker P Deals New Deal [PERSON_NAME] Toggle Menu Create a new Deal Create …" at bounding box center [452, 259] width 905 height 518
click at [289, 348] on button "Continue" at bounding box center [283, 346] width 47 height 18
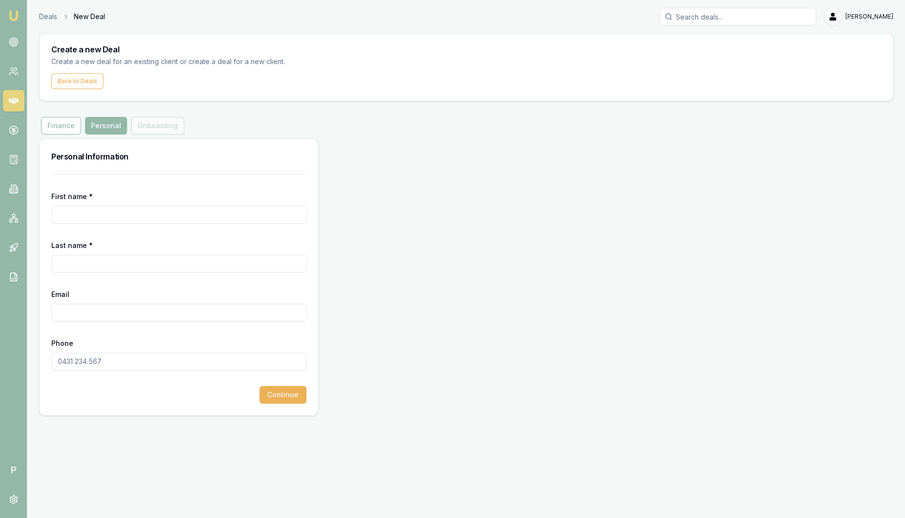
click at [135, 214] on input "First name *" at bounding box center [178, 215] width 255 height 18
type input "[PERSON_NAME]"
type input "Test"
paste input "[PERSON_NAME][EMAIL_ADDRESS][PERSON_NAME][DOMAIN_NAME]"
type input "[PERSON_NAME][EMAIL_ADDRESS][PERSON_NAME][DOMAIN_NAME]"
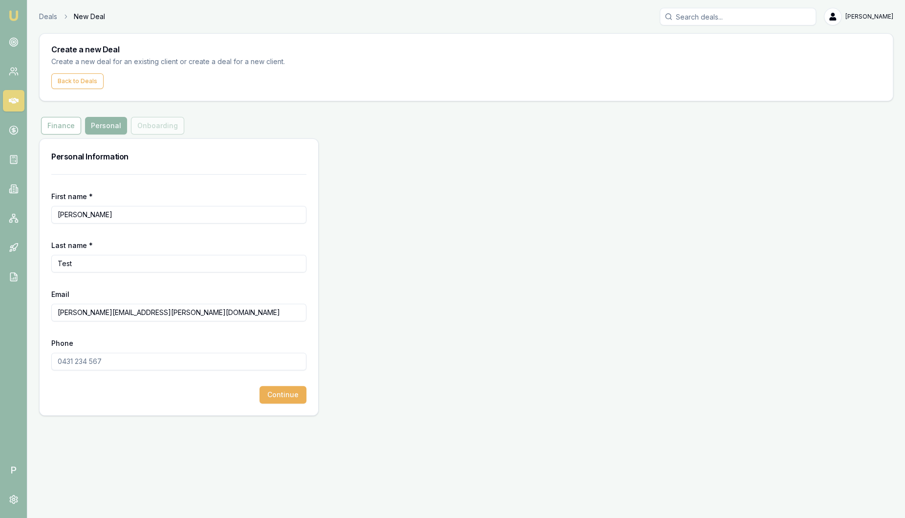
click at [99, 358] on input "Phone" at bounding box center [178, 362] width 255 height 18
type input "0431 076 312"
click at [294, 393] on button "Continue" at bounding box center [283, 395] width 47 height 18
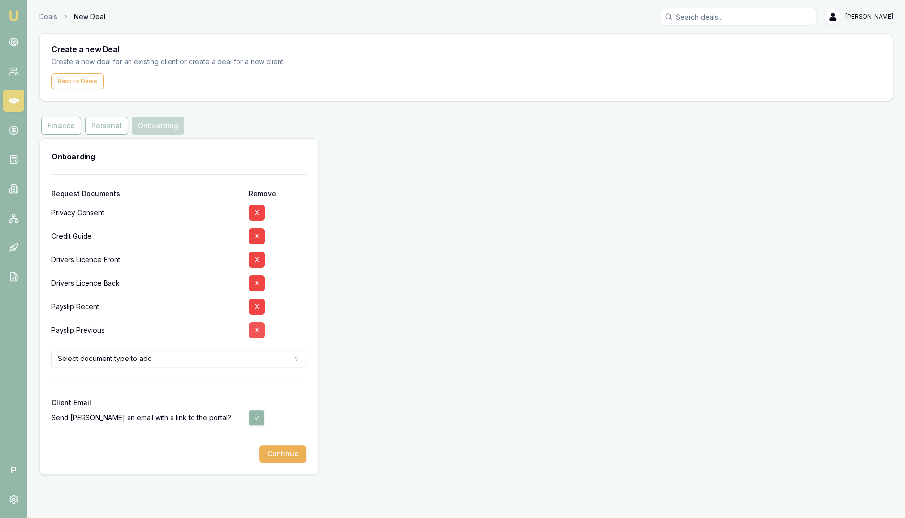
click at [258, 329] on button "X" at bounding box center [257, 330] width 16 height 16
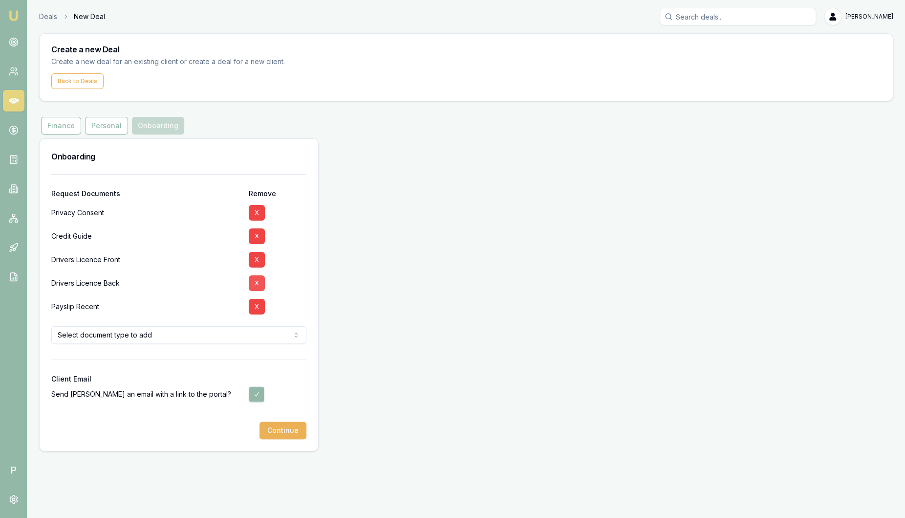
click at [257, 279] on button "X" at bounding box center [257, 283] width 16 height 16
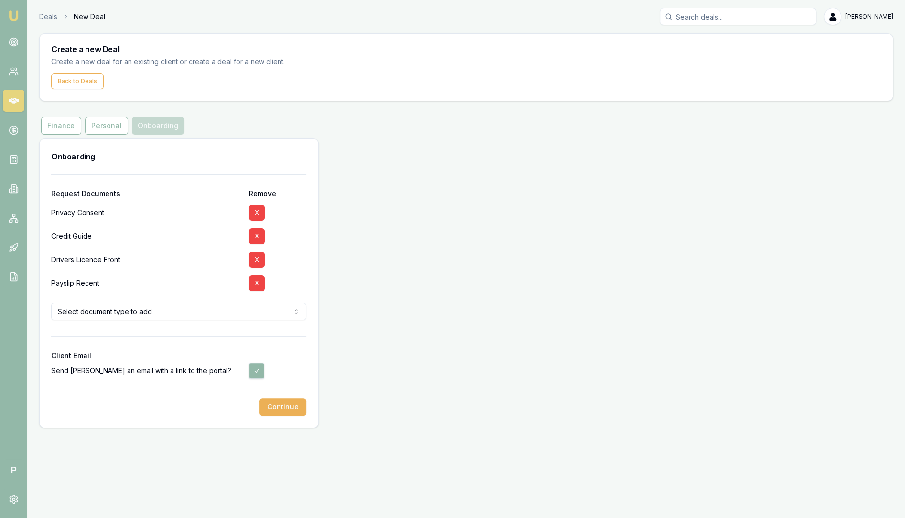
click at [212, 307] on html "Emu Broker P Deals New Deal [PERSON_NAME] Toggle Menu Create a new Deal Create …" at bounding box center [452, 259] width 905 height 518
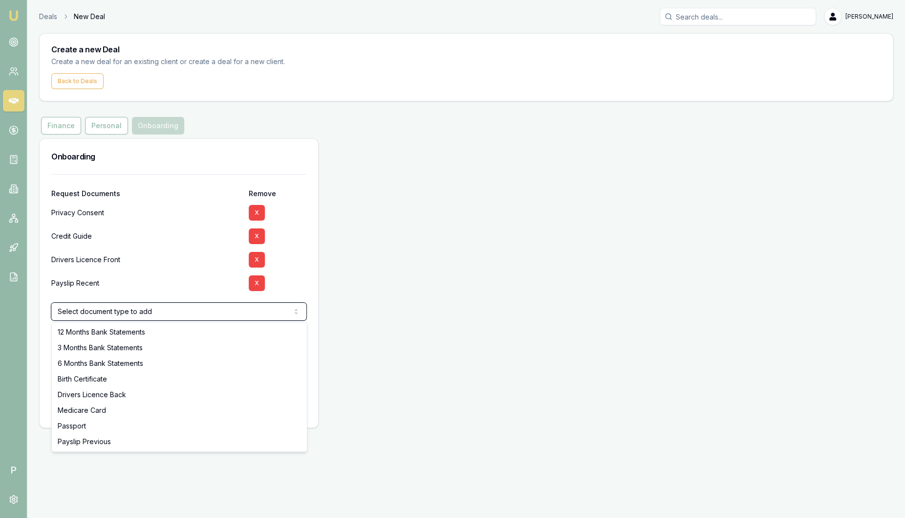
click at [172, 263] on html "Emu Broker P Deals New Deal [PERSON_NAME] Toggle Menu Create a new Deal Create …" at bounding box center [452, 259] width 905 height 518
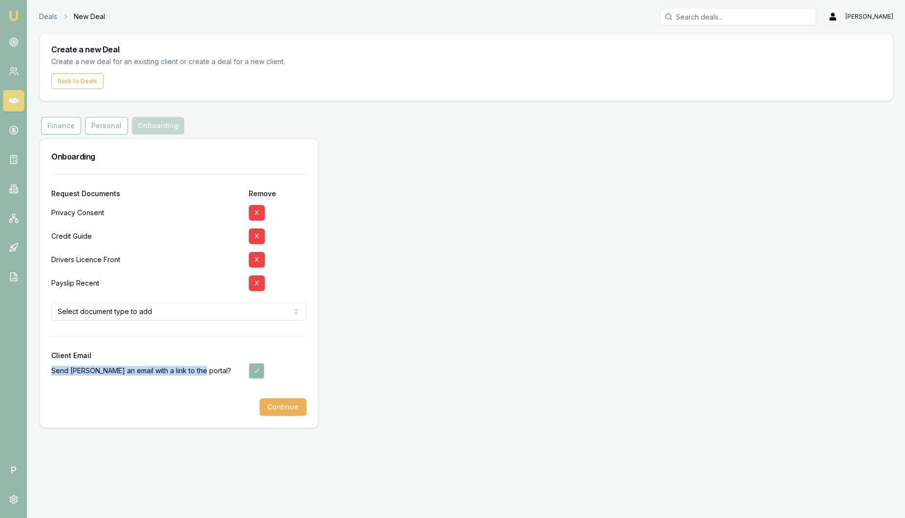
drag, startPoint x: 51, startPoint y: 368, endPoint x: 199, endPoint y: 378, distance: 148.0
click at [199, 379] on div "Send [PERSON_NAME] an email with a link to the portal?" at bounding box center [146, 370] width 190 height 23
drag, startPoint x: 199, startPoint y: 378, endPoint x: 316, endPoint y: 366, distance: 118.0
click at [316, 366] on div "Request Documents Remove Privacy Consent X Credit Guide X Drivers Licence Front…" at bounding box center [179, 300] width 279 height 253
click at [258, 372] on button "button" at bounding box center [257, 371] width 16 height 16
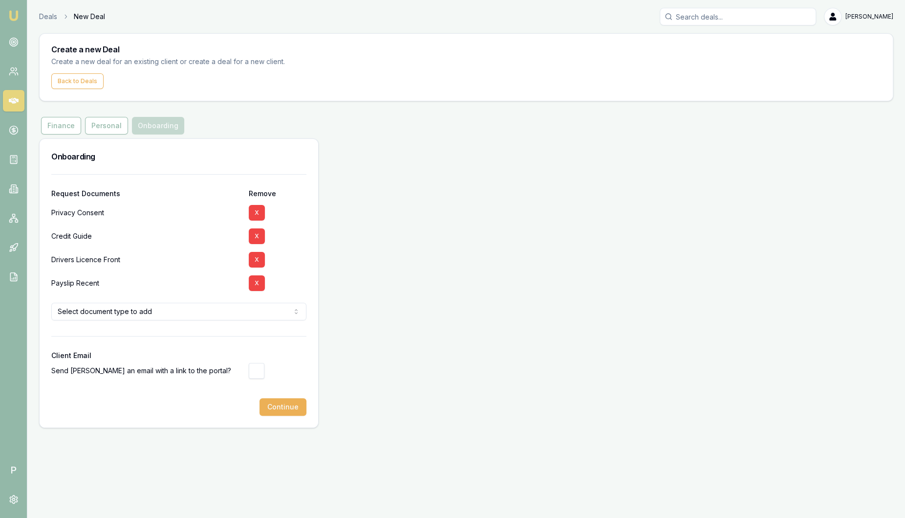
click at [257, 378] on div at bounding box center [278, 370] width 58 height 23
click at [256, 374] on button "button" at bounding box center [257, 371] width 16 height 16
checkbox input "true"
click at [285, 407] on button "Continue" at bounding box center [283, 407] width 47 height 18
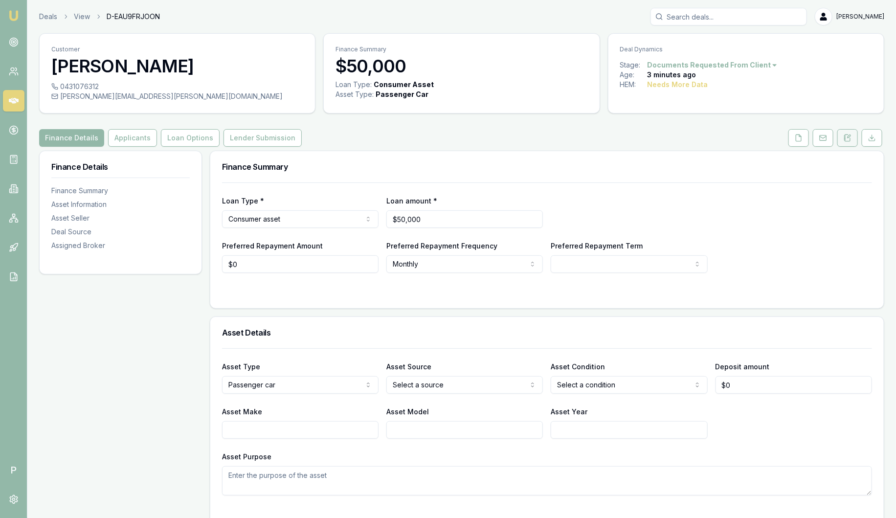
click at [844, 138] on icon at bounding box center [847, 138] width 8 height 8
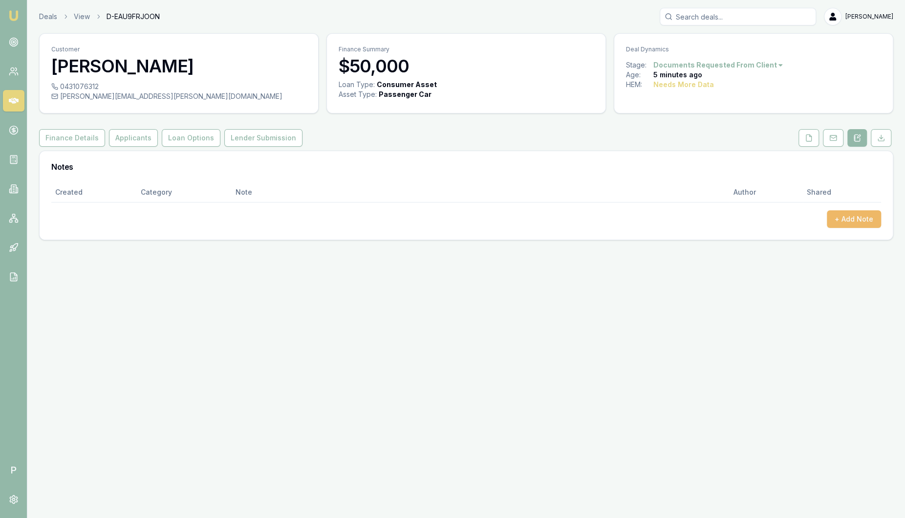
click at [849, 221] on button "+ Add Note" at bounding box center [854, 219] width 54 height 18
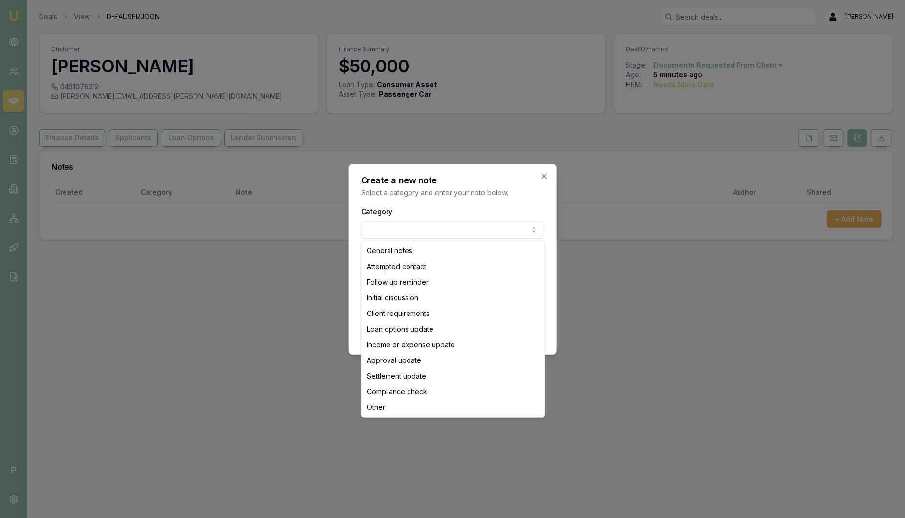
click at [388, 230] on body "Emu Broker P Deals View D-EAU9FRJOON Sam Crouch Toggle Menu Customer Laura Test…" at bounding box center [452, 259] width 905 height 518
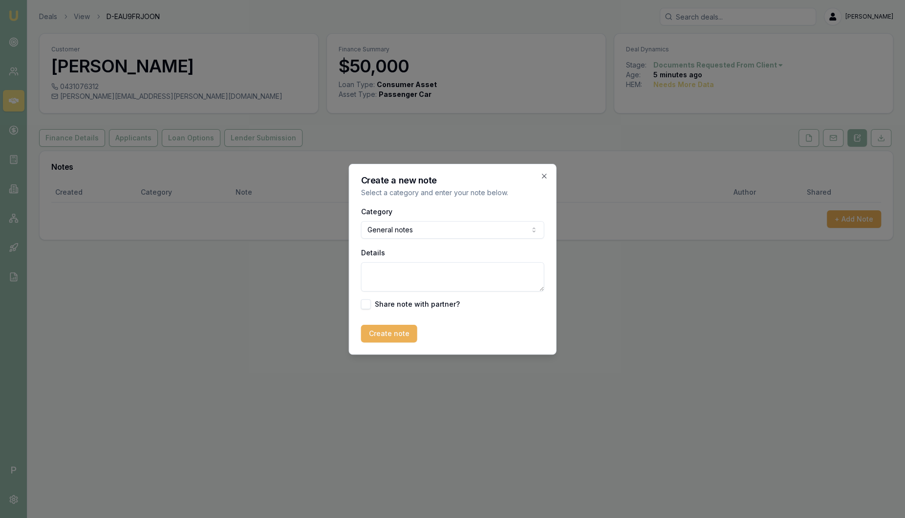
click at [402, 276] on textarea "Details" at bounding box center [452, 276] width 183 height 29
type textarea "adhfjahfjafh"
click at [545, 177] on icon "button" at bounding box center [545, 176] width 8 height 8
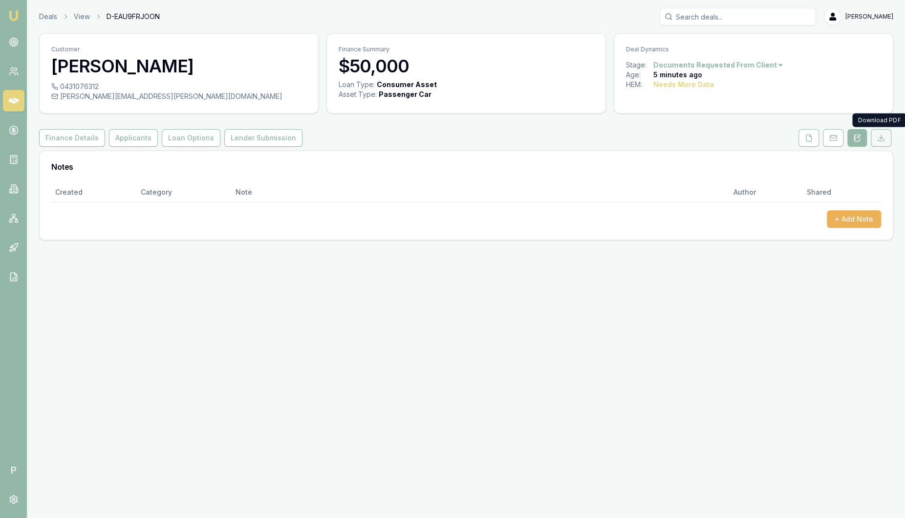
click at [883, 140] on icon at bounding box center [882, 138] width 8 height 8
click at [810, 138] on icon at bounding box center [809, 138] width 8 height 8
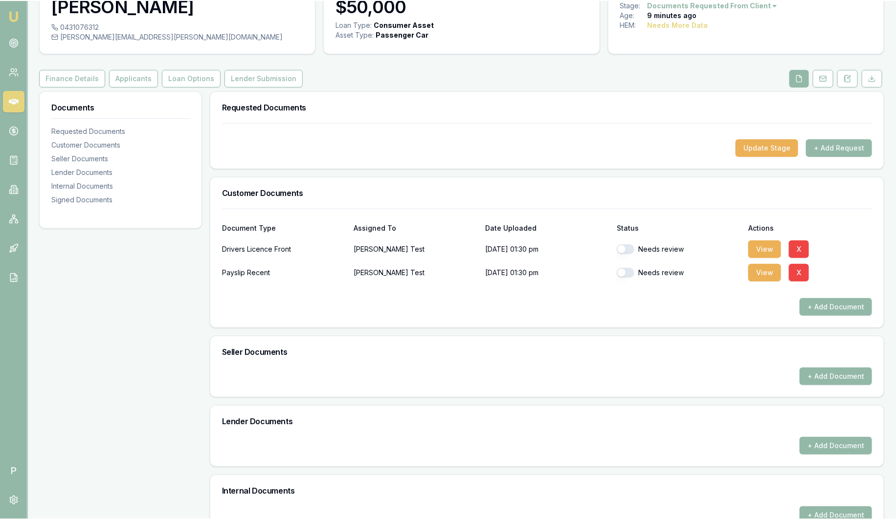
scroll to position [61, 0]
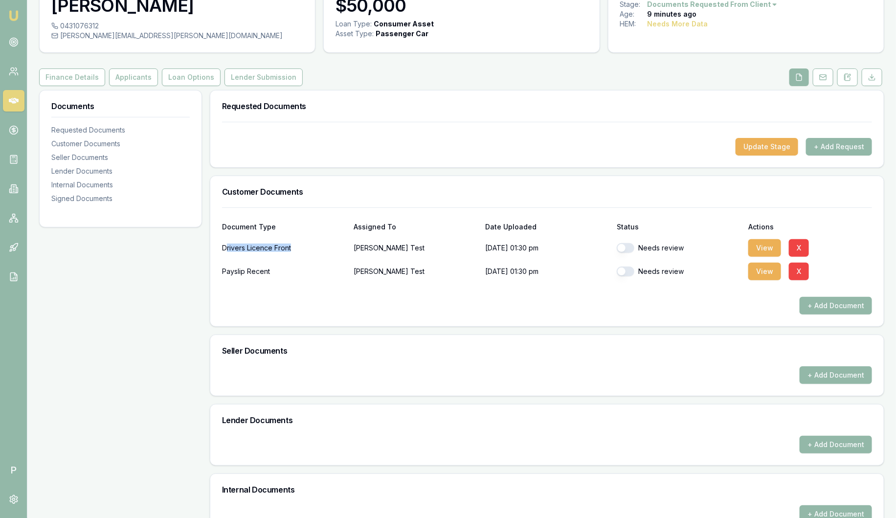
drag, startPoint x: 224, startPoint y: 248, endPoint x: 311, endPoint y: 248, distance: 87.0
click at [311, 248] on div "Drivers Licence Front" at bounding box center [284, 248] width 124 height 20
drag, startPoint x: 311, startPoint y: 248, endPoint x: 297, endPoint y: 265, distance: 22.6
click at [297, 265] on div "Payslip Recent" at bounding box center [284, 272] width 124 height 20
drag, startPoint x: 289, startPoint y: 267, endPoint x: 219, endPoint y: 266, distance: 70.9
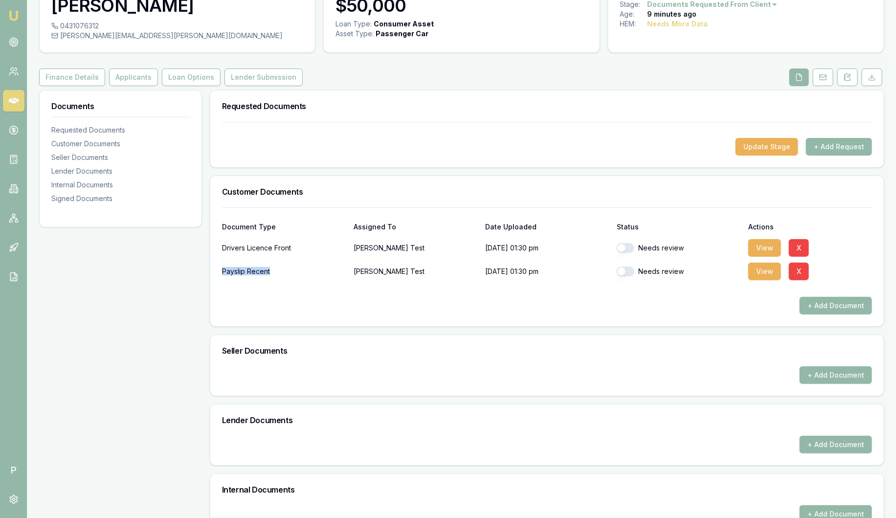
click at [219, 266] on div "Document Type Assigned To Date Uploaded Status Actions Drivers Licence Front La…" at bounding box center [546, 266] width 673 height 119
drag, startPoint x: 219, startPoint y: 266, endPoint x: 296, endPoint y: 292, distance: 82.1
click at [296, 292] on div at bounding box center [547, 289] width 650 height 16
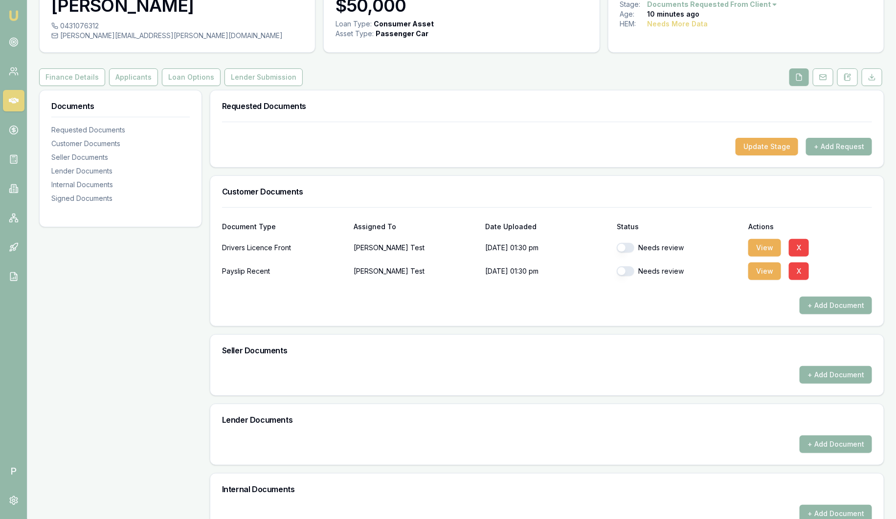
click at [623, 248] on button "button" at bounding box center [626, 248] width 18 height 10
checkbox input "true"
click at [627, 271] on button "button" at bounding box center [626, 271] width 18 height 10
checkbox input "true"
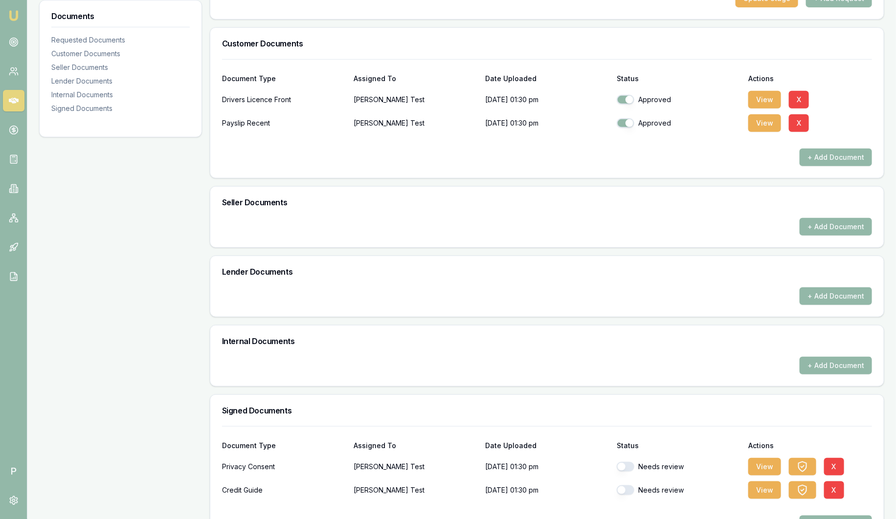
scroll to position [242, 0]
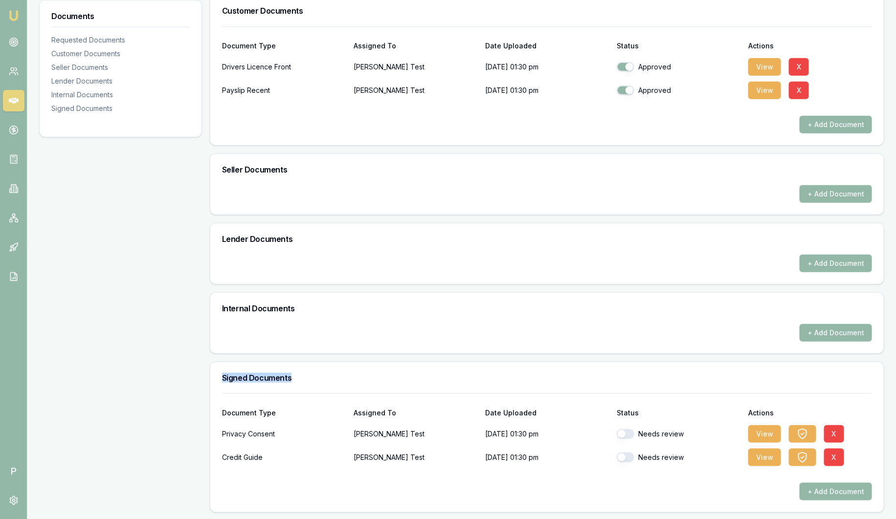
drag, startPoint x: 219, startPoint y: 380, endPoint x: 325, endPoint y: 373, distance: 106.3
click at [325, 373] on div "Signed Documents" at bounding box center [546, 377] width 673 height 31
drag, startPoint x: 325, startPoint y: 373, endPoint x: 295, endPoint y: 444, distance: 76.7
click at [309, 451] on div "Credit Guide" at bounding box center [284, 458] width 124 height 20
click at [621, 436] on button "button" at bounding box center [626, 434] width 18 height 10
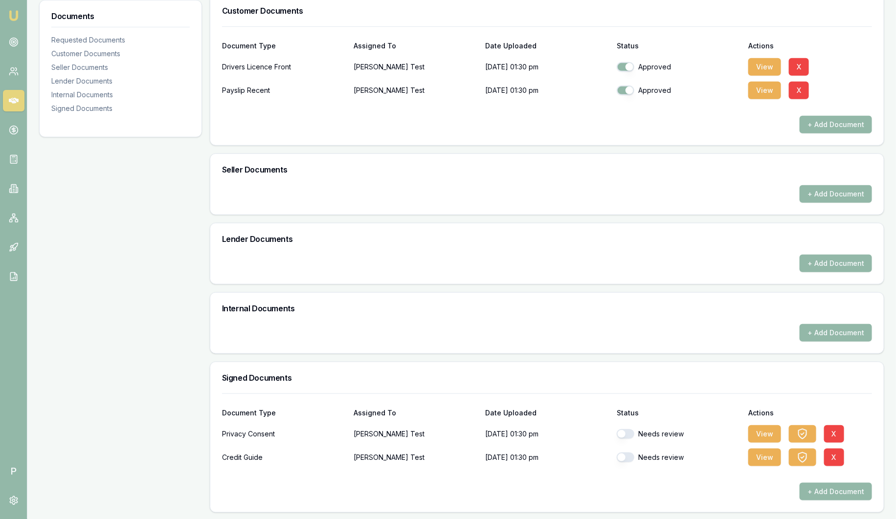
checkbox input "true"
click at [626, 457] on button "button" at bounding box center [626, 458] width 18 height 10
checkbox input "true"
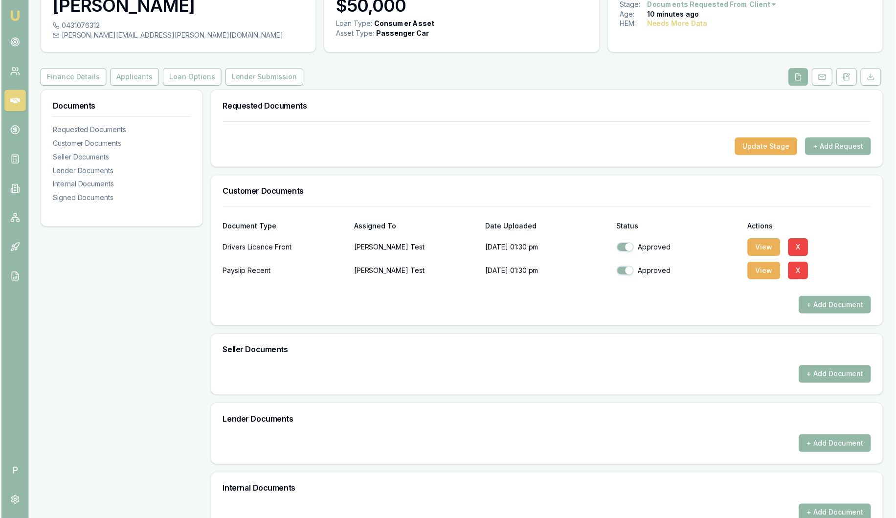
scroll to position [61, 0]
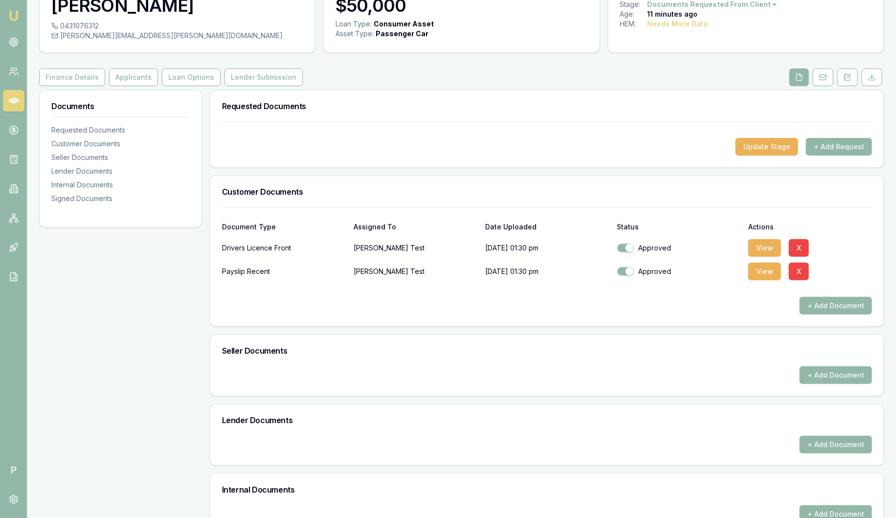
click at [857, 147] on button "+ Add Request" at bounding box center [839, 147] width 66 height 18
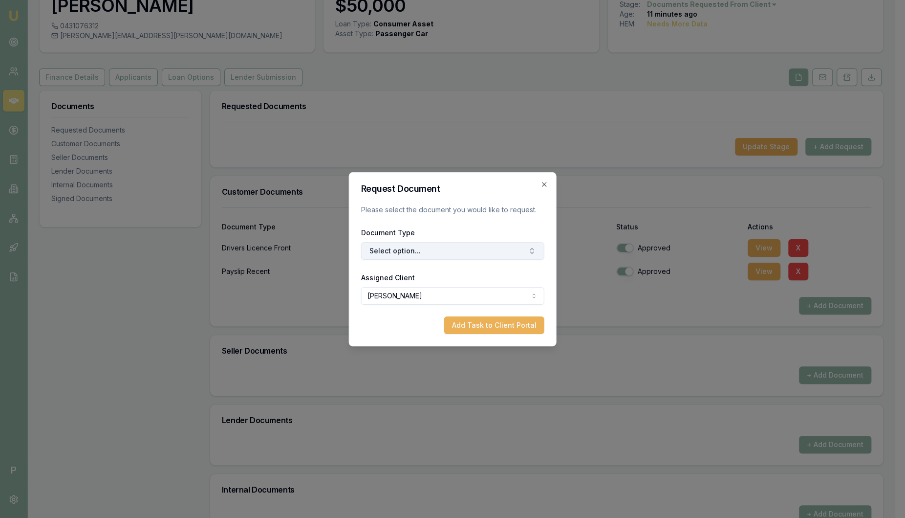
click at [475, 244] on button "Select option..." at bounding box center [452, 251] width 183 height 18
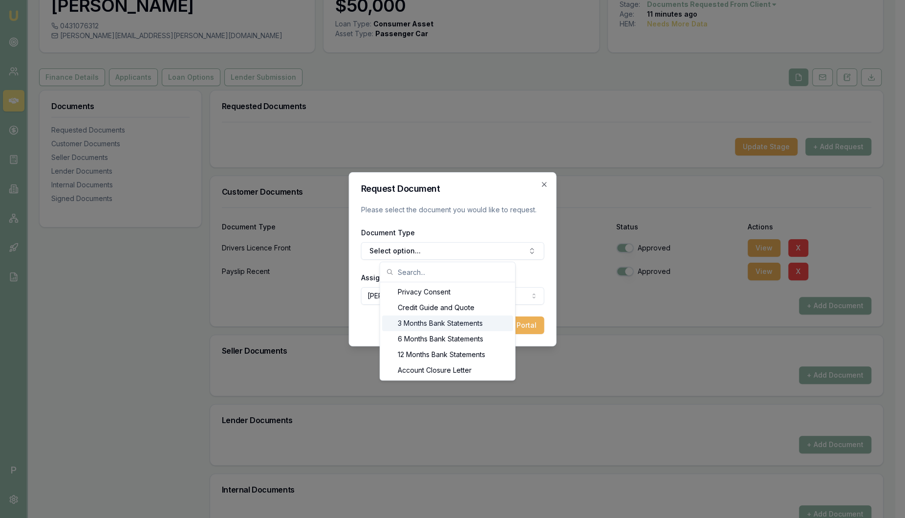
click at [419, 325] on div "3 Months Bank Statements" at bounding box center [447, 323] width 131 height 16
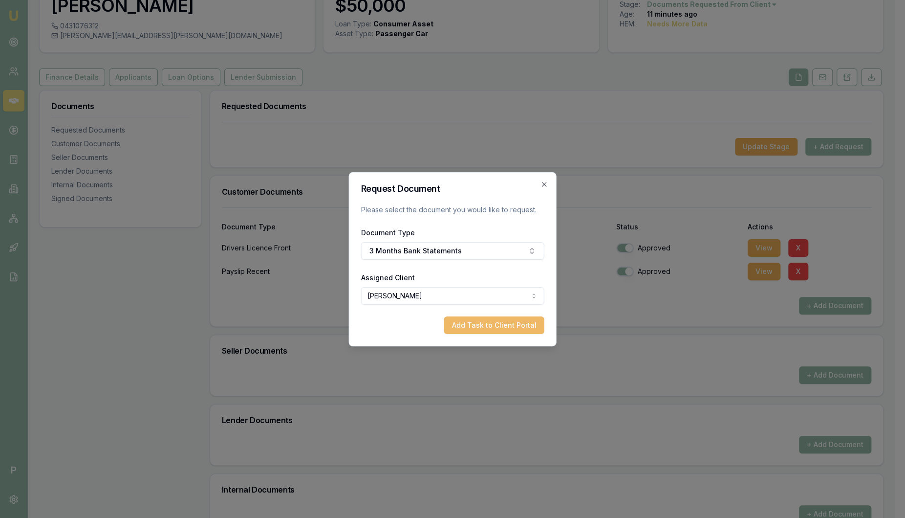
click at [479, 329] on button "Add Task to Client Portal" at bounding box center [494, 325] width 100 height 18
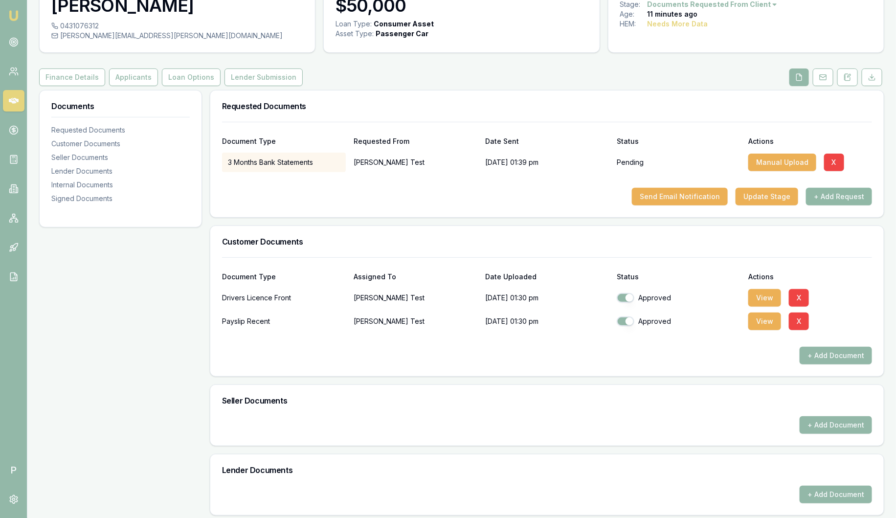
click at [857, 198] on button "+ Add Request" at bounding box center [839, 197] width 66 height 18
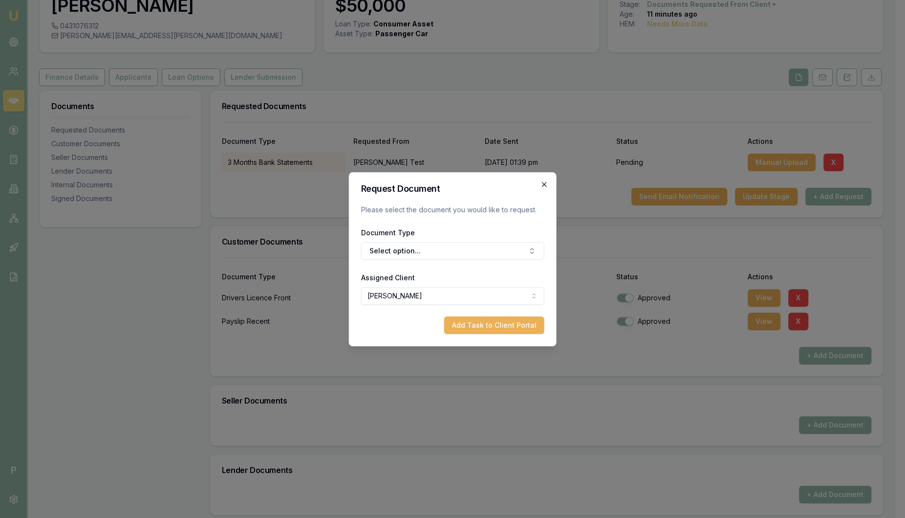
click at [548, 183] on icon "button" at bounding box center [545, 184] width 8 height 8
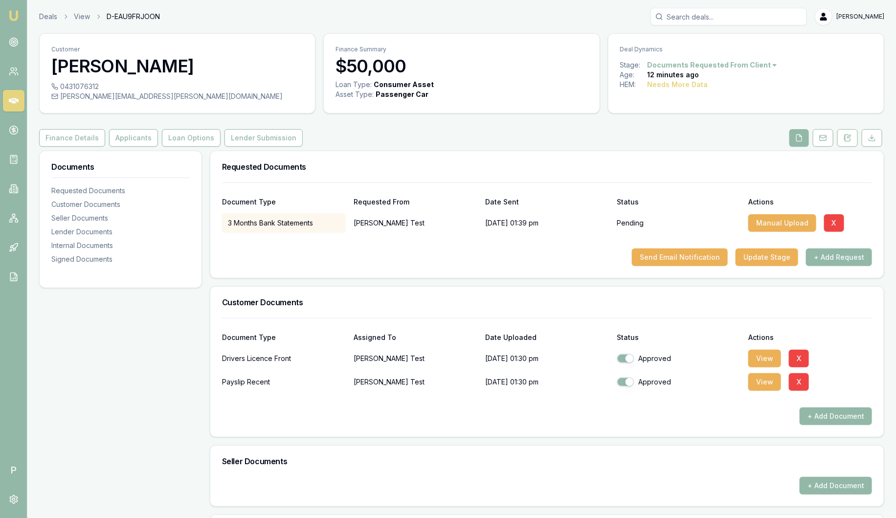
scroll to position [0, 0]
click at [87, 143] on button "Finance Details" at bounding box center [72, 138] width 66 height 18
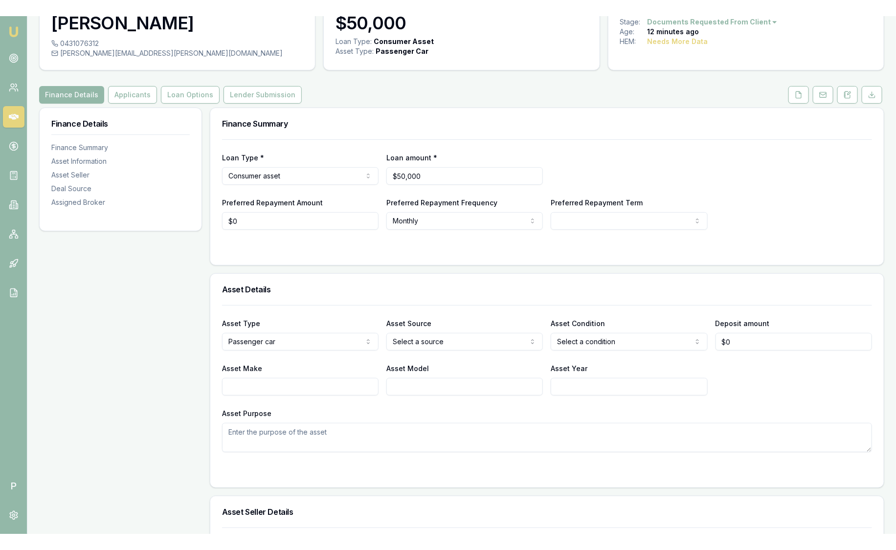
scroll to position [61, 0]
